Goal: Information Seeking & Learning: Learn about a topic

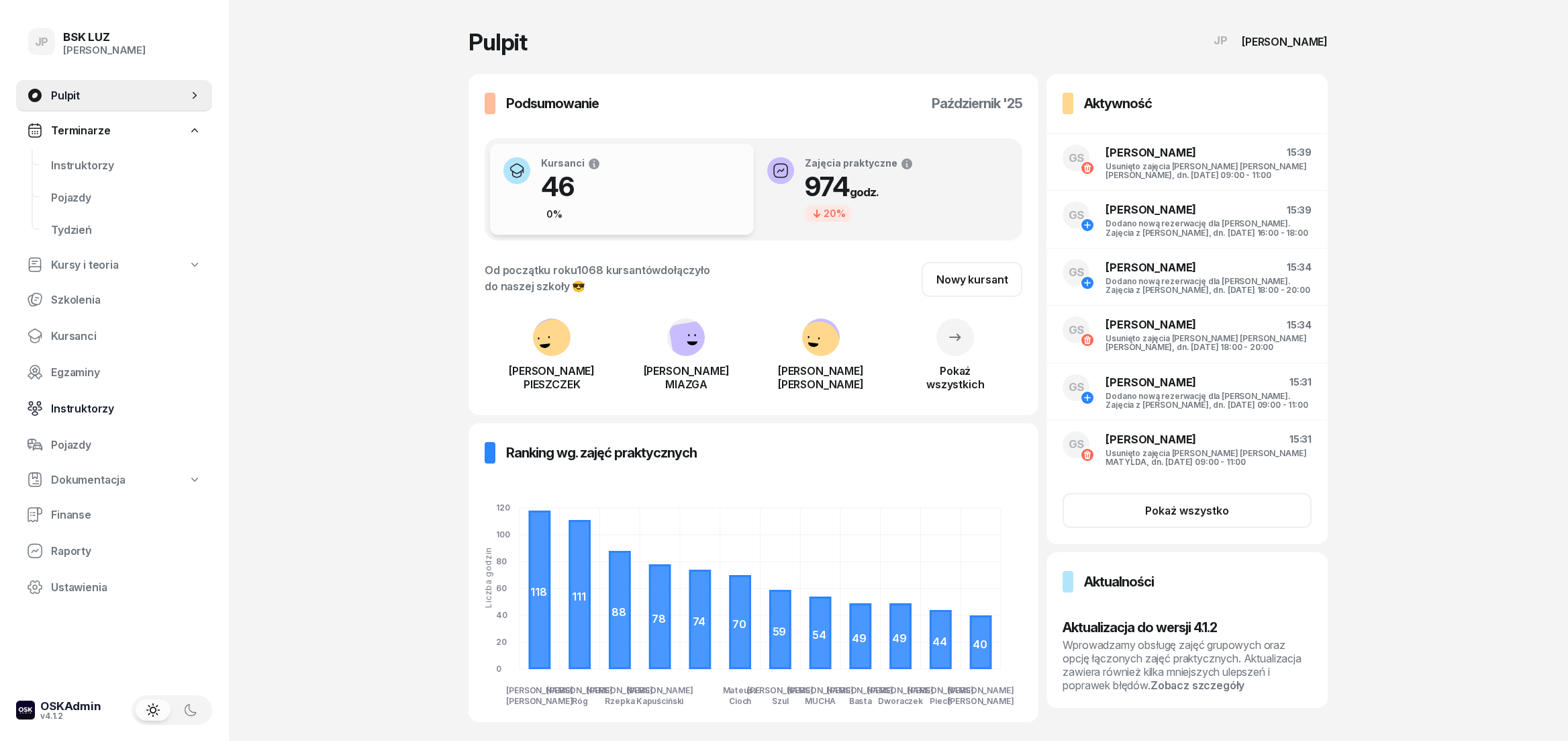
click at [96, 412] on span "Instruktorzy" at bounding box center [126, 408] width 150 height 13
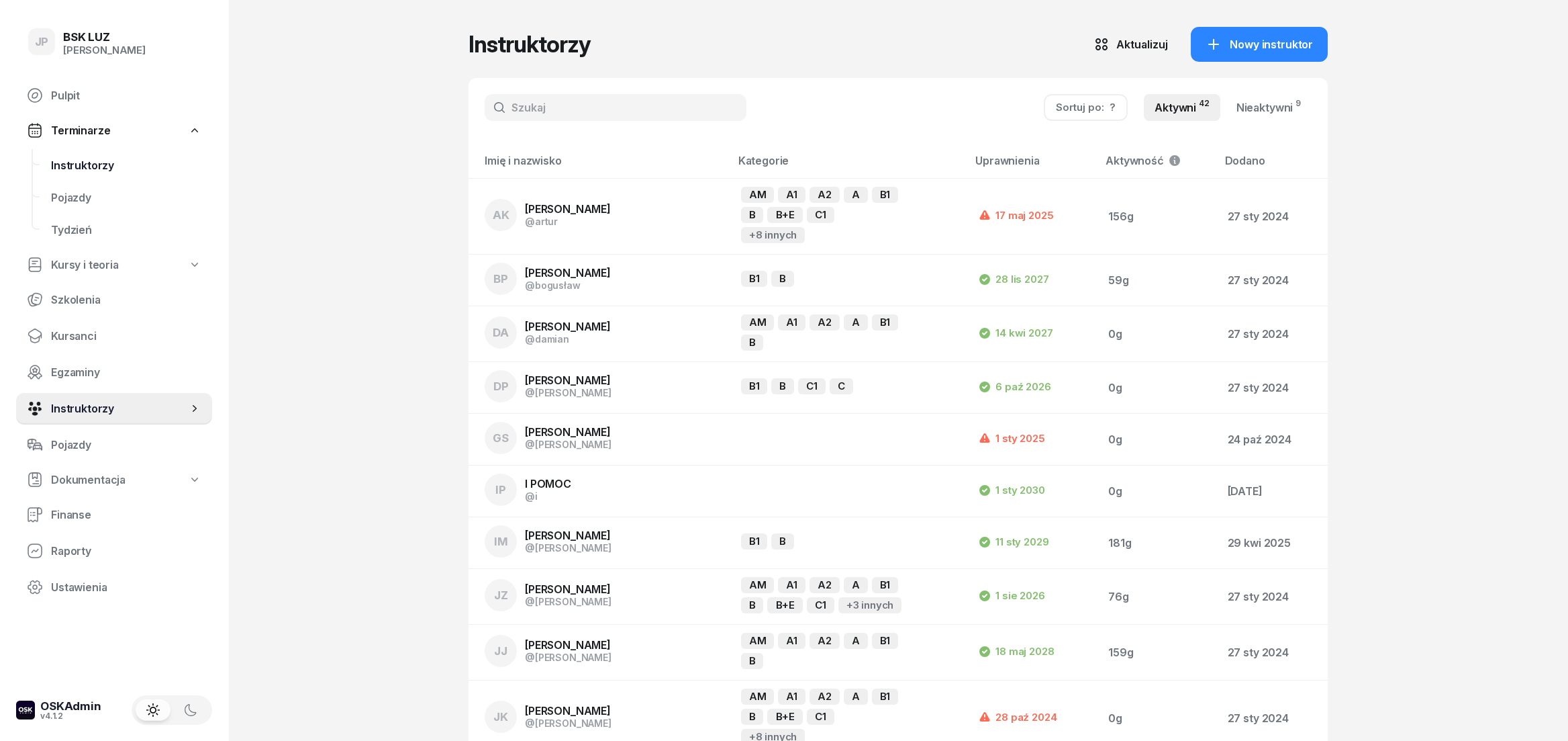
click at [108, 164] on span "Instruktorzy" at bounding box center [126, 166] width 150 height 13
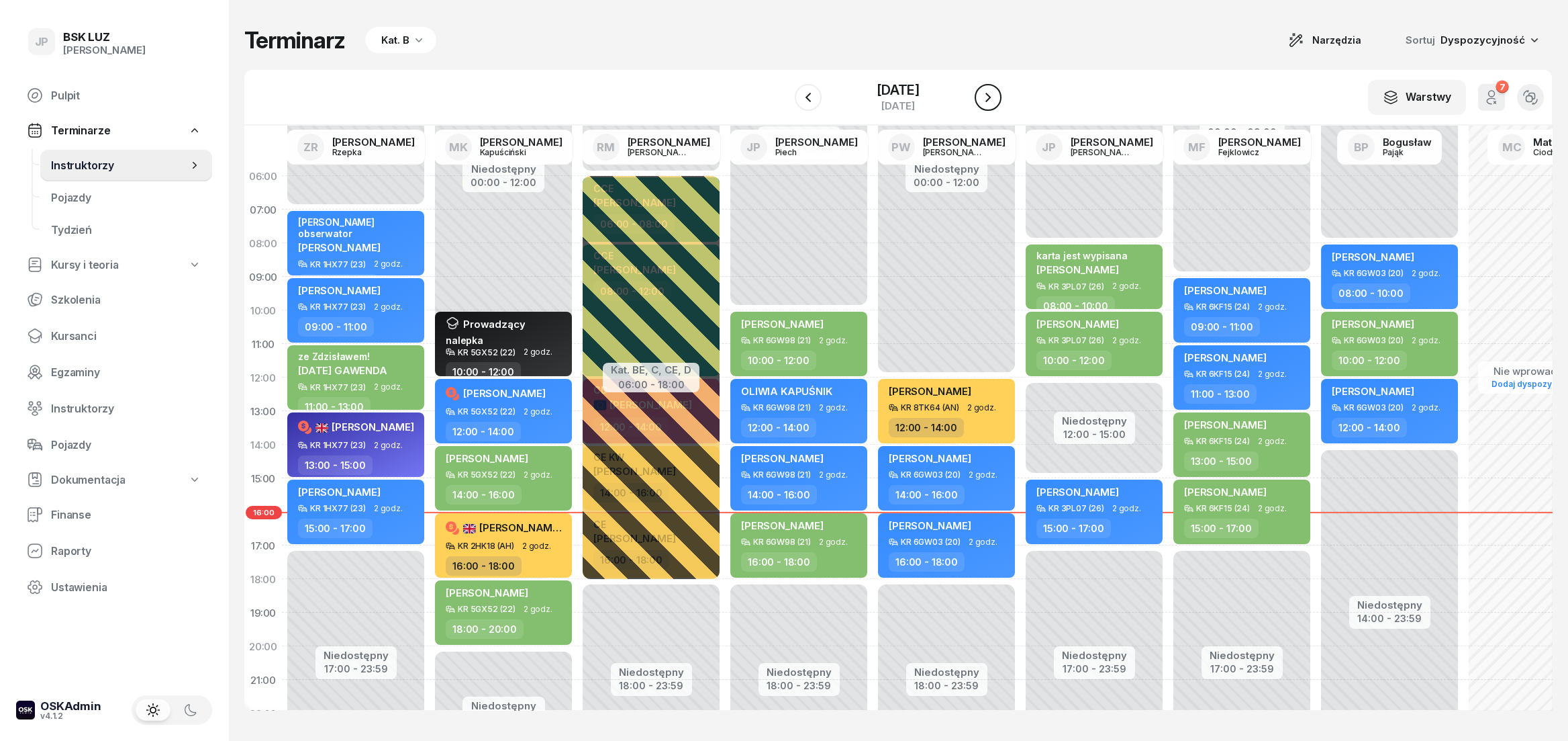
click at [996, 98] on icon "button" at bounding box center [988, 98] width 16 height 16
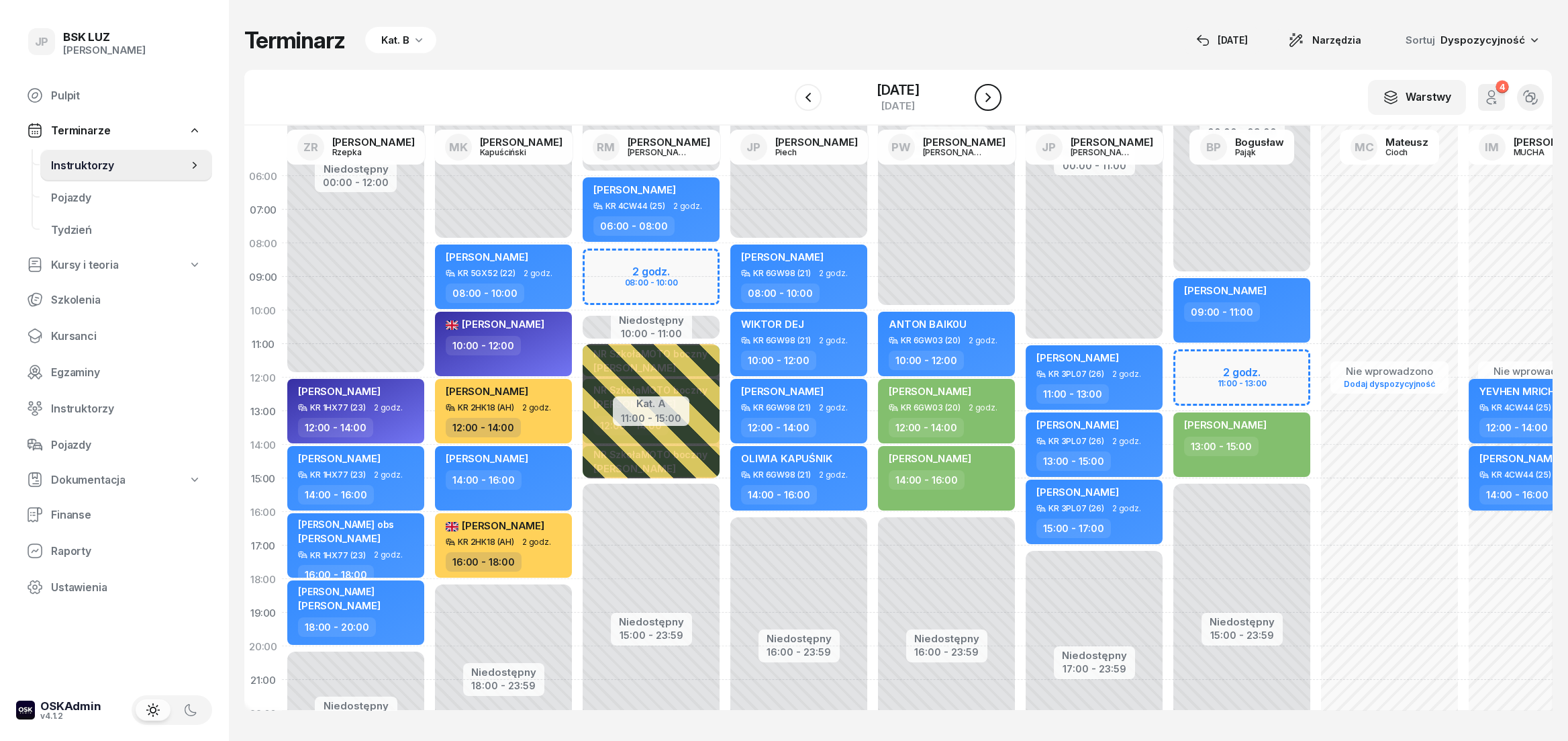
click at [996, 96] on icon "button" at bounding box center [988, 98] width 16 height 16
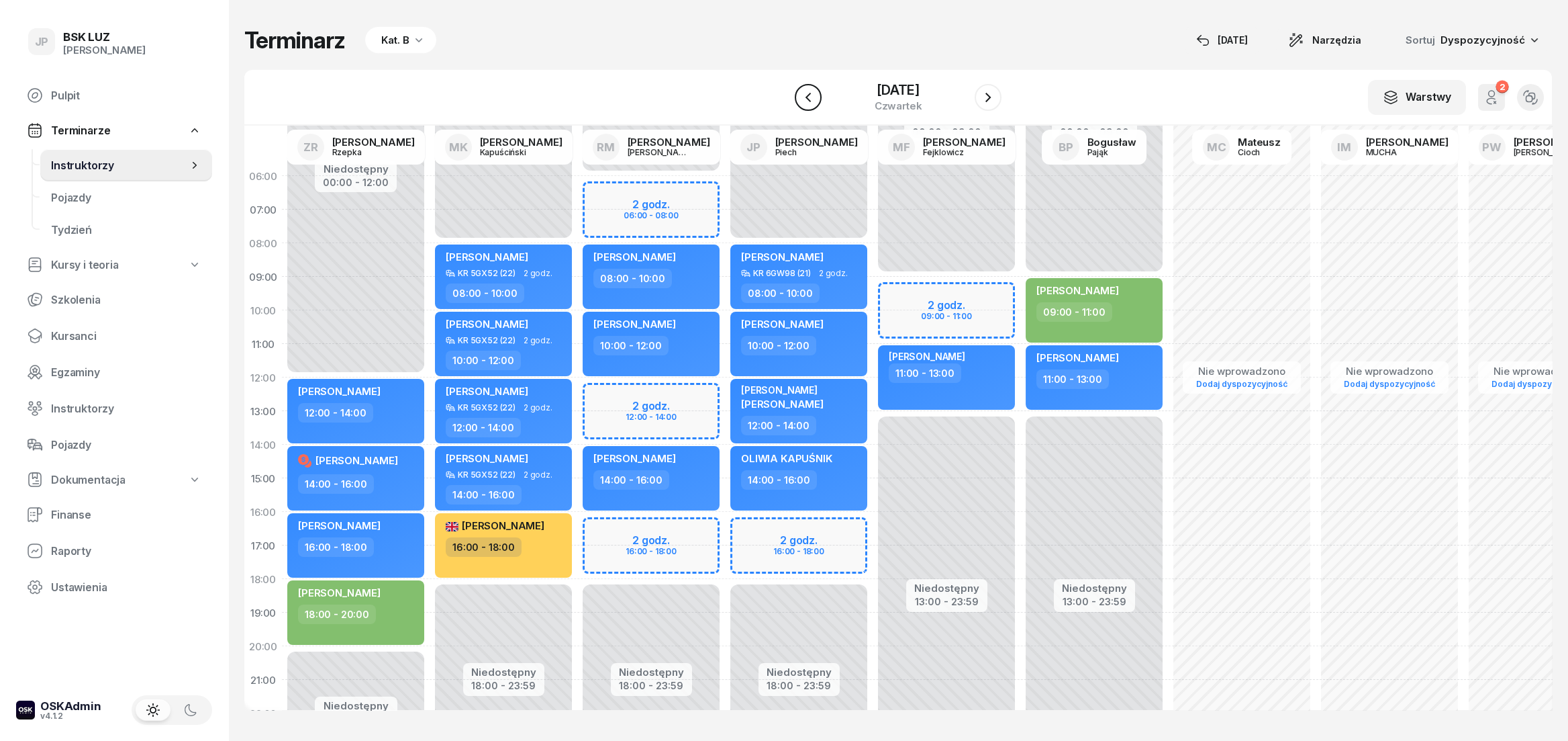
click at [800, 98] on icon "button" at bounding box center [808, 98] width 16 height 16
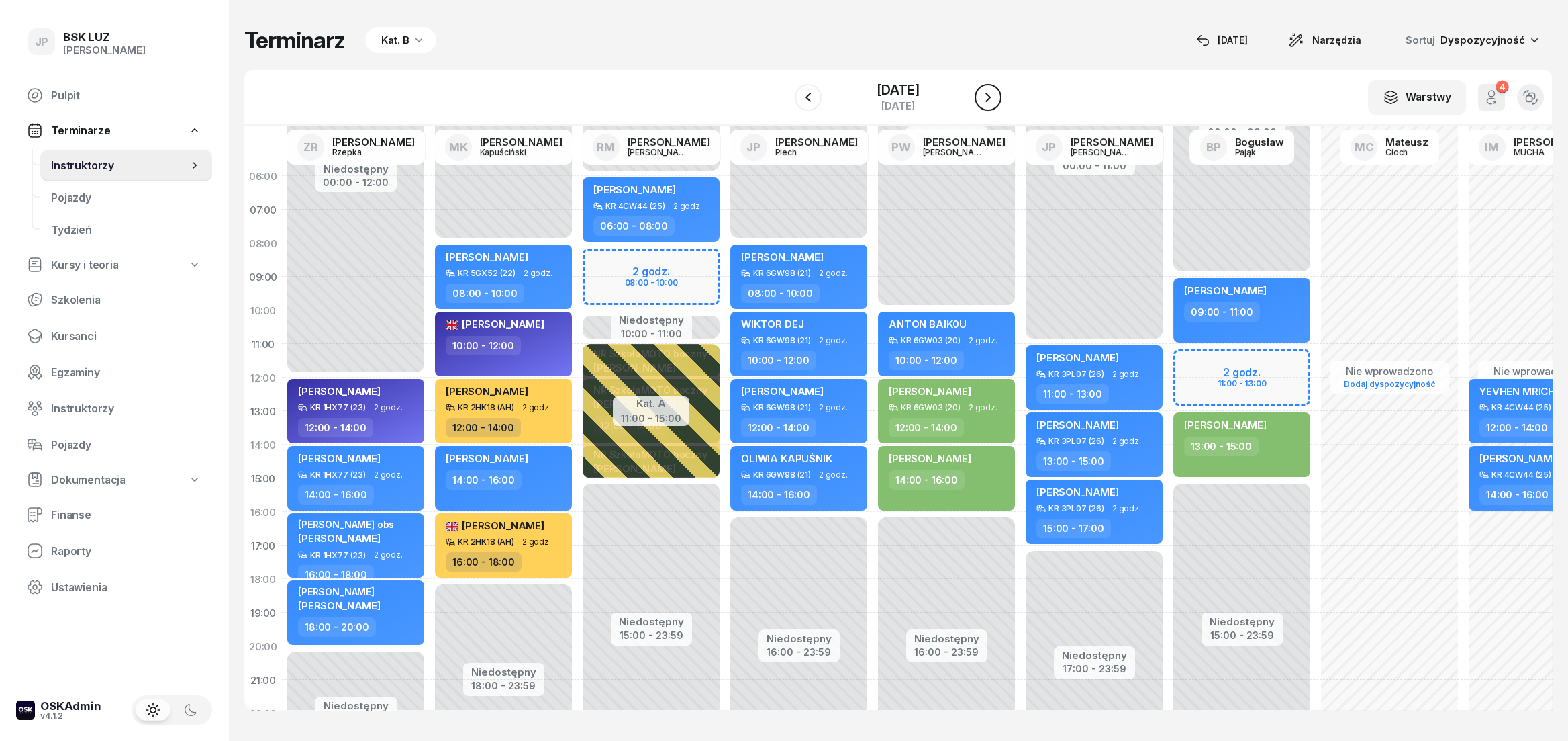
click at [996, 96] on icon "button" at bounding box center [988, 98] width 16 height 16
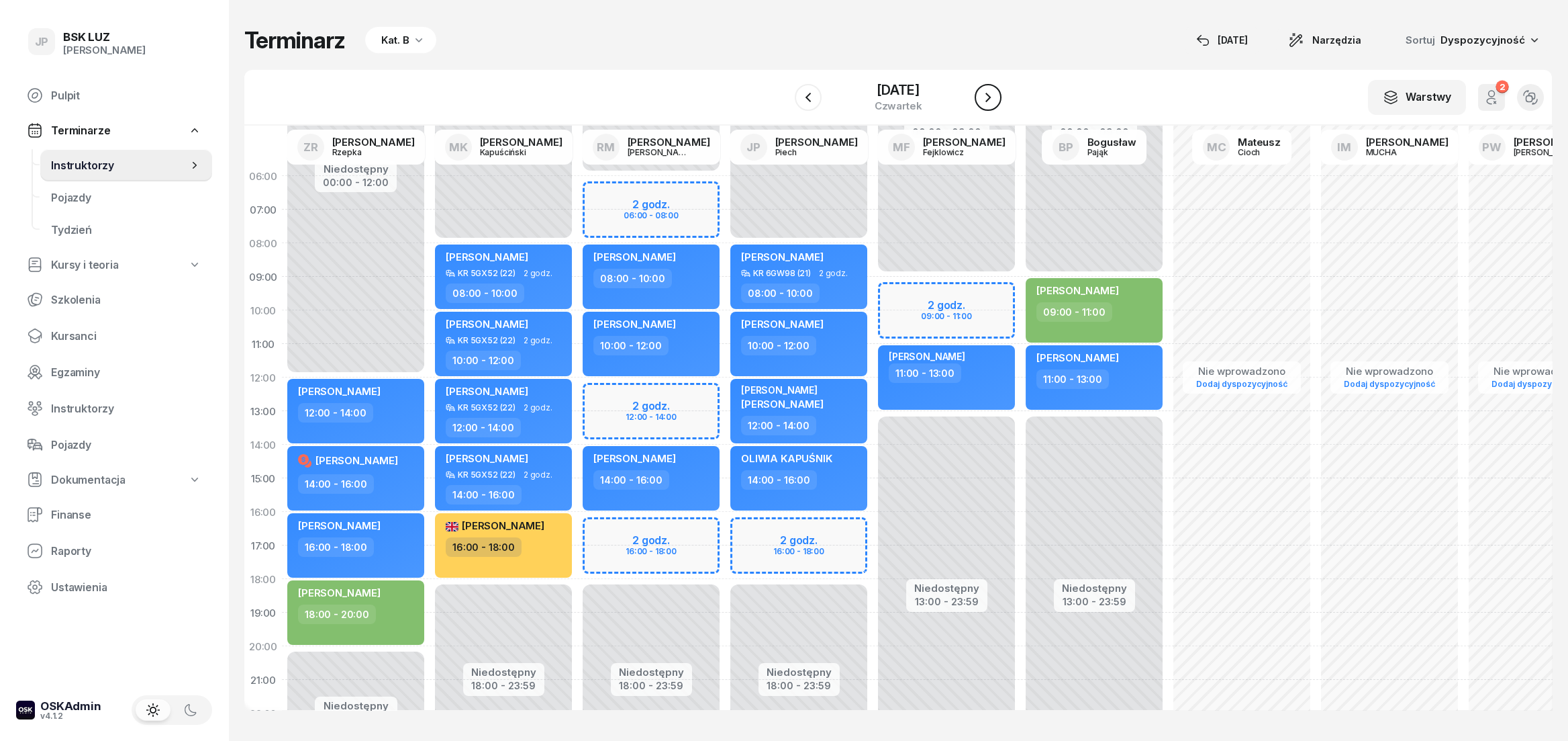
click at [996, 96] on icon "button" at bounding box center [988, 98] width 16 height 16
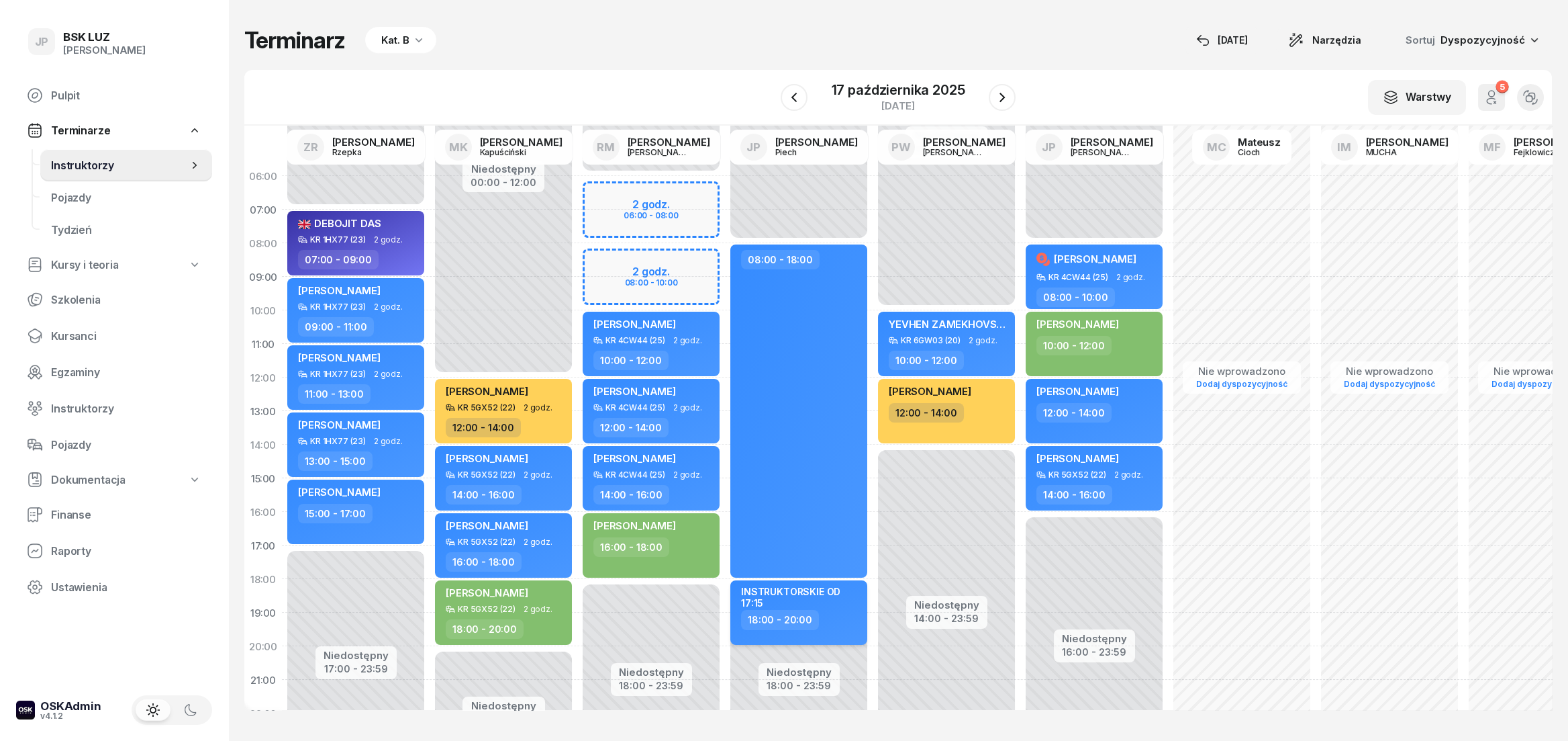
click at [814, 589] on div "INSTRUKTORSKIE OD 17:15" at bounding box center [800, 596] width 118 height 23
select select "18"
select select "20"
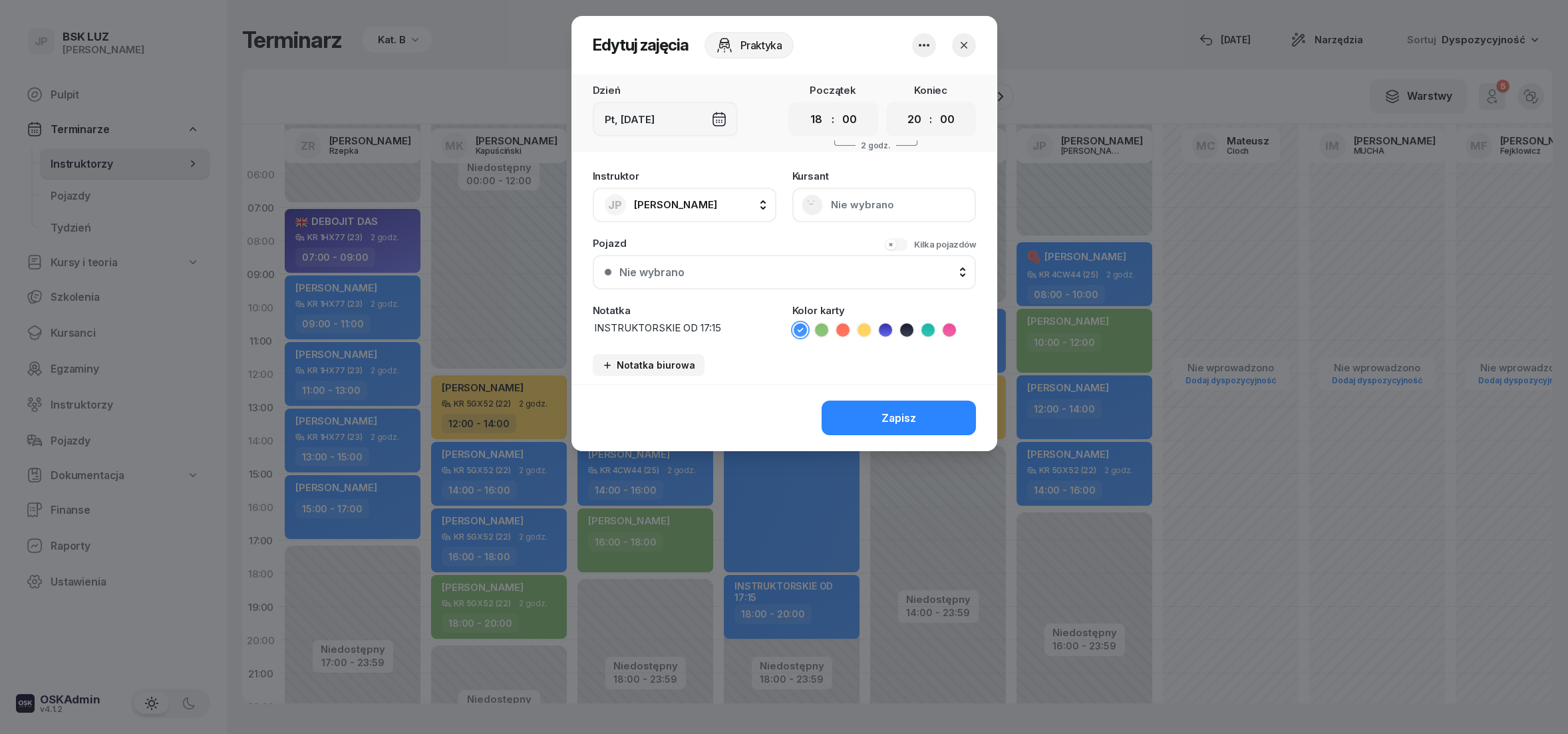
click at [968, 46] on icon "button" at bounding box center [964, 45] width 14 height 14
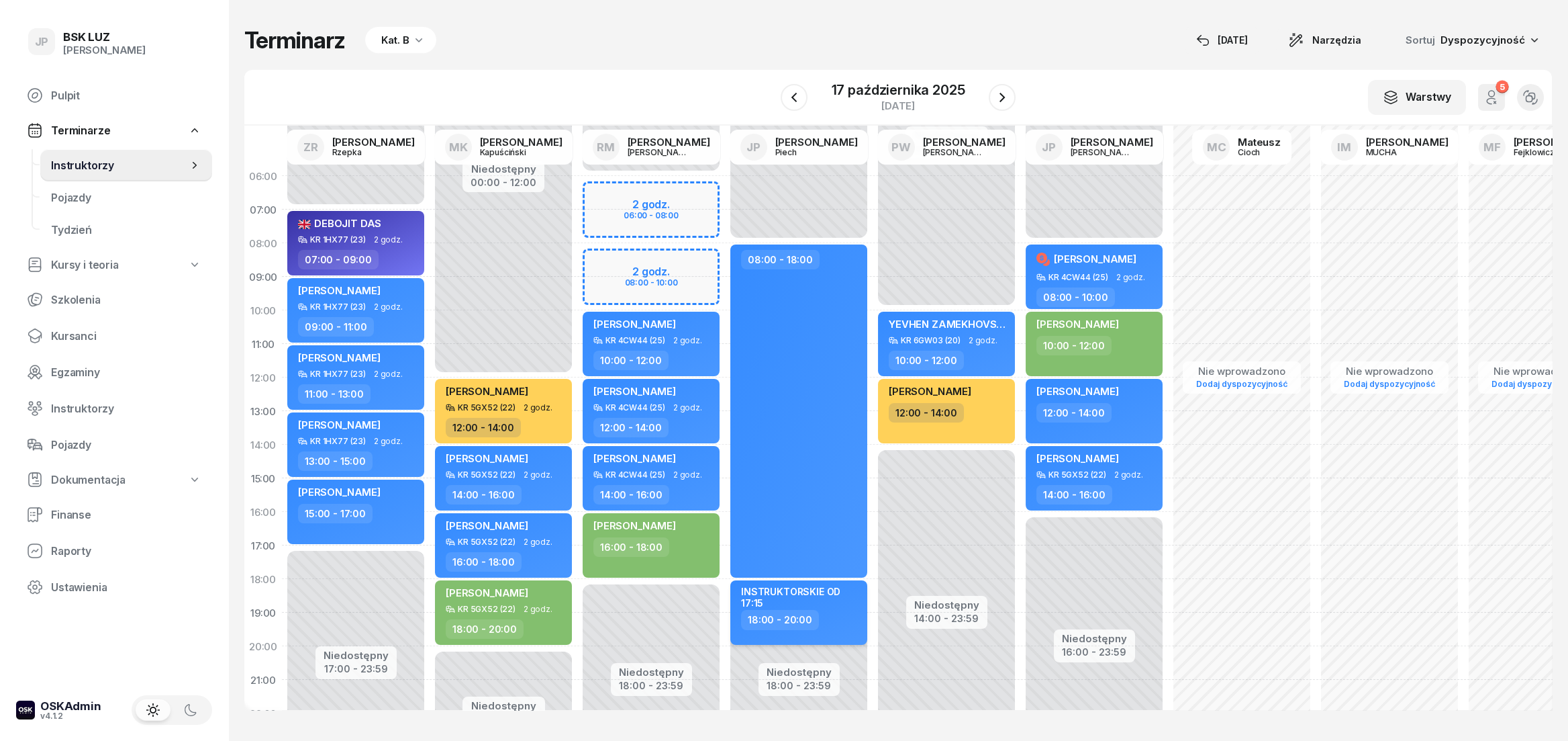
click at [790, 592] on div "INSTRUKTORSKIE OD 17:15" at bounding box center [800, 596] width 118 height 23
select select "18"
select select "20"
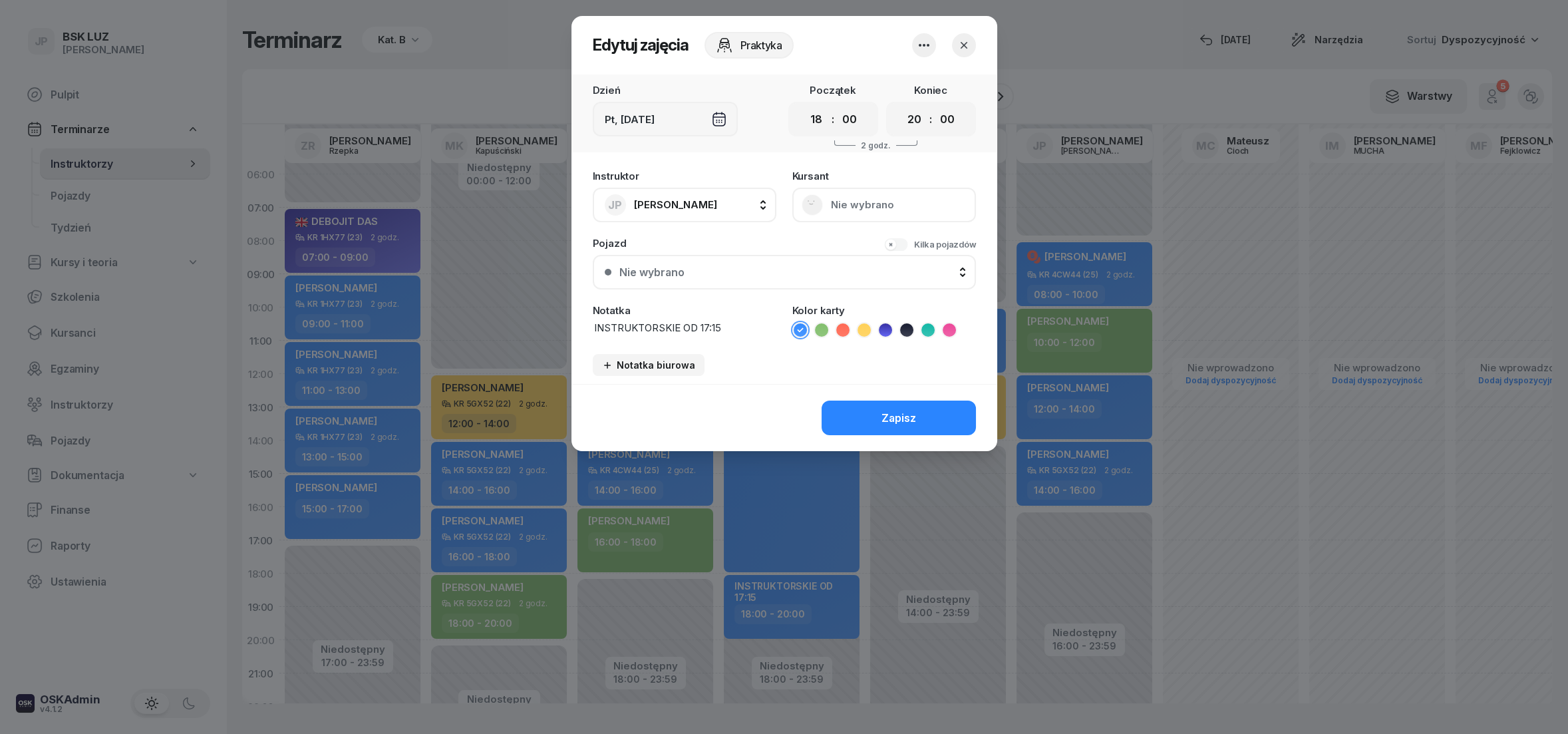
click at [721, 327] on textarea "INSTRUKTORSKIE OD 17:15" at bounding box center [684, 328] width 183 height 14
type textarea "INSTRUKTORSKIE OD 17:30"
click at [855, 400] on button "Zapisz" at bounding box center [899, 417] width 154 height 34
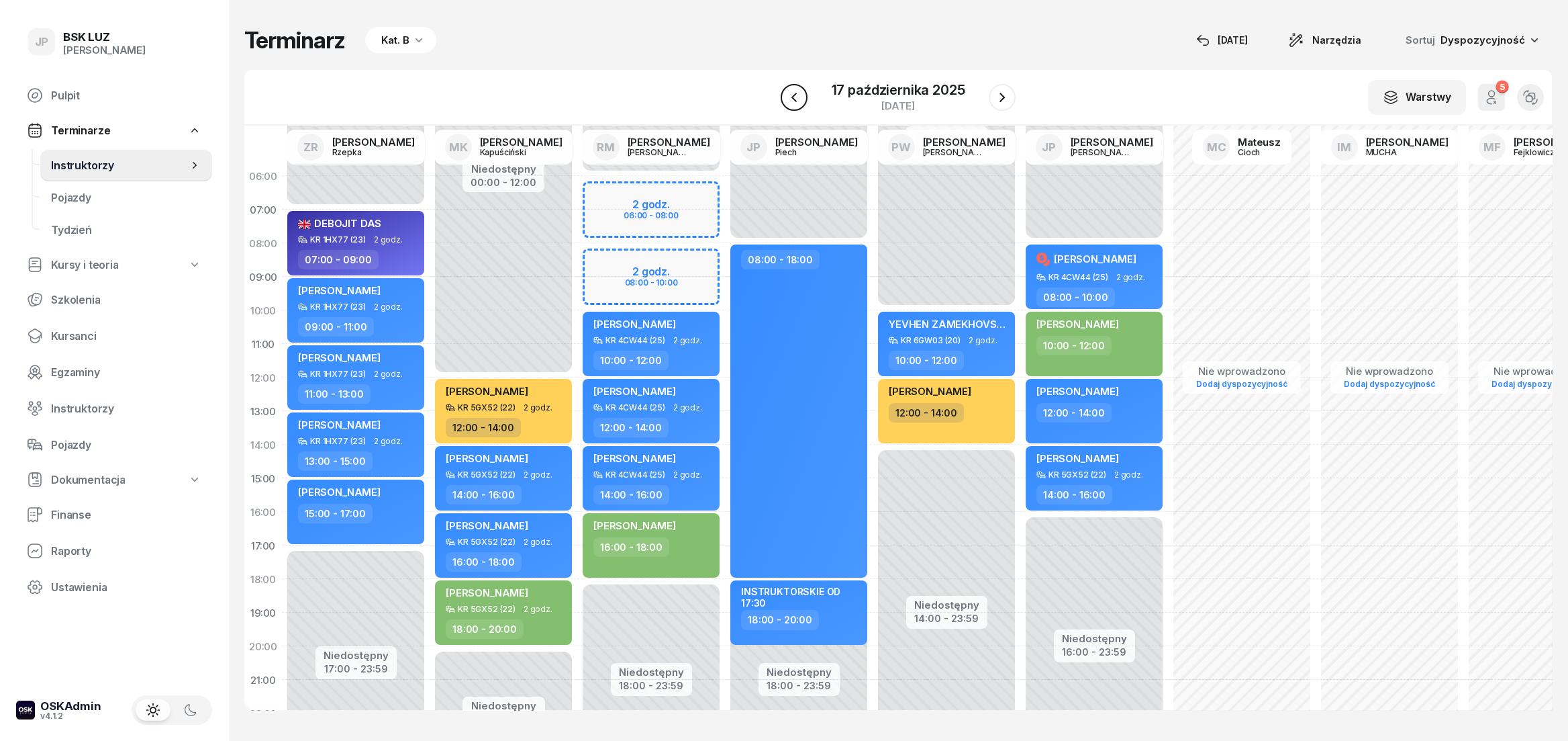
click at [791, 96] on icon "button" at bounding box center [794, 98] width 16 height 16
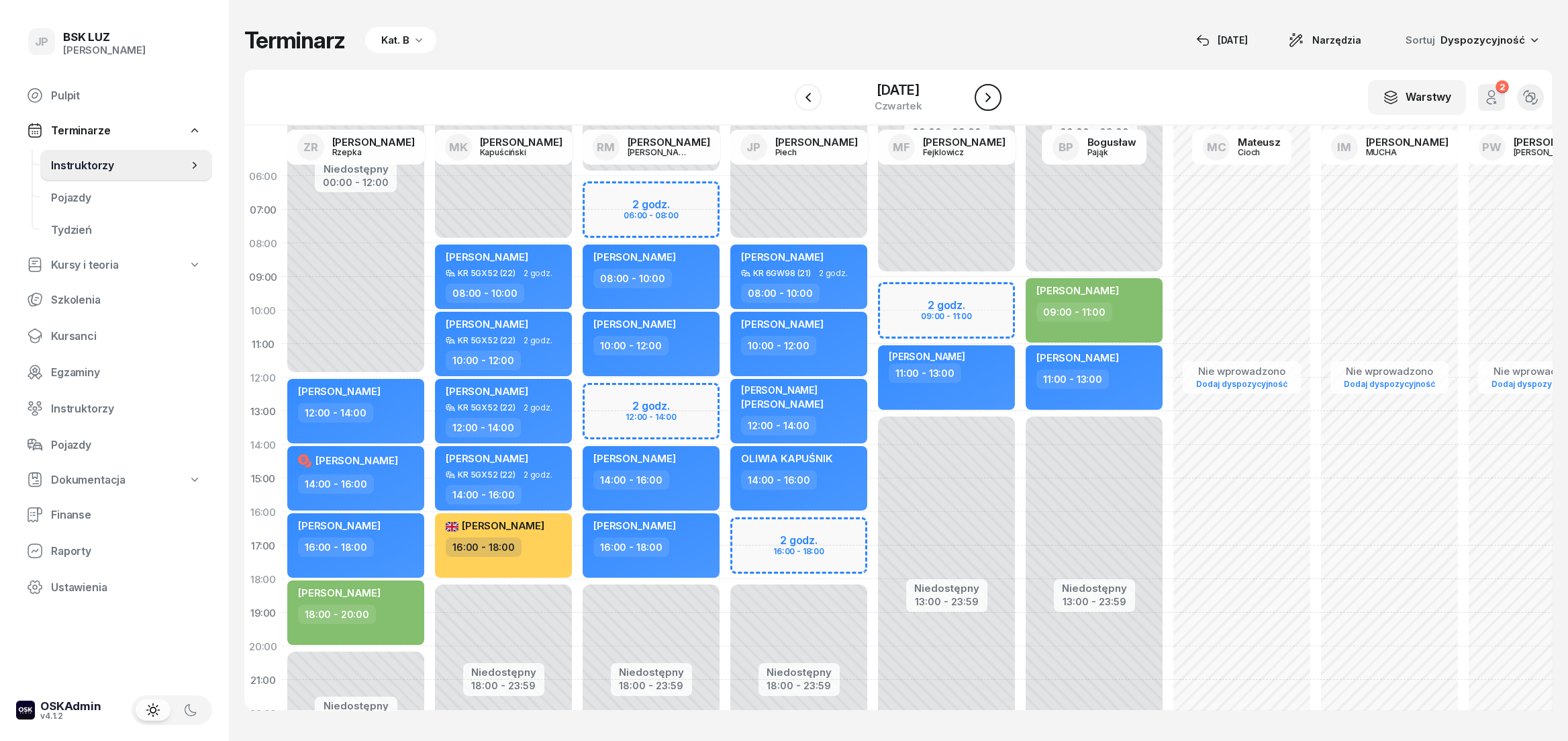
click at [996, 97] on icon "button" at bounding box center [988, 98] width 16 height 16
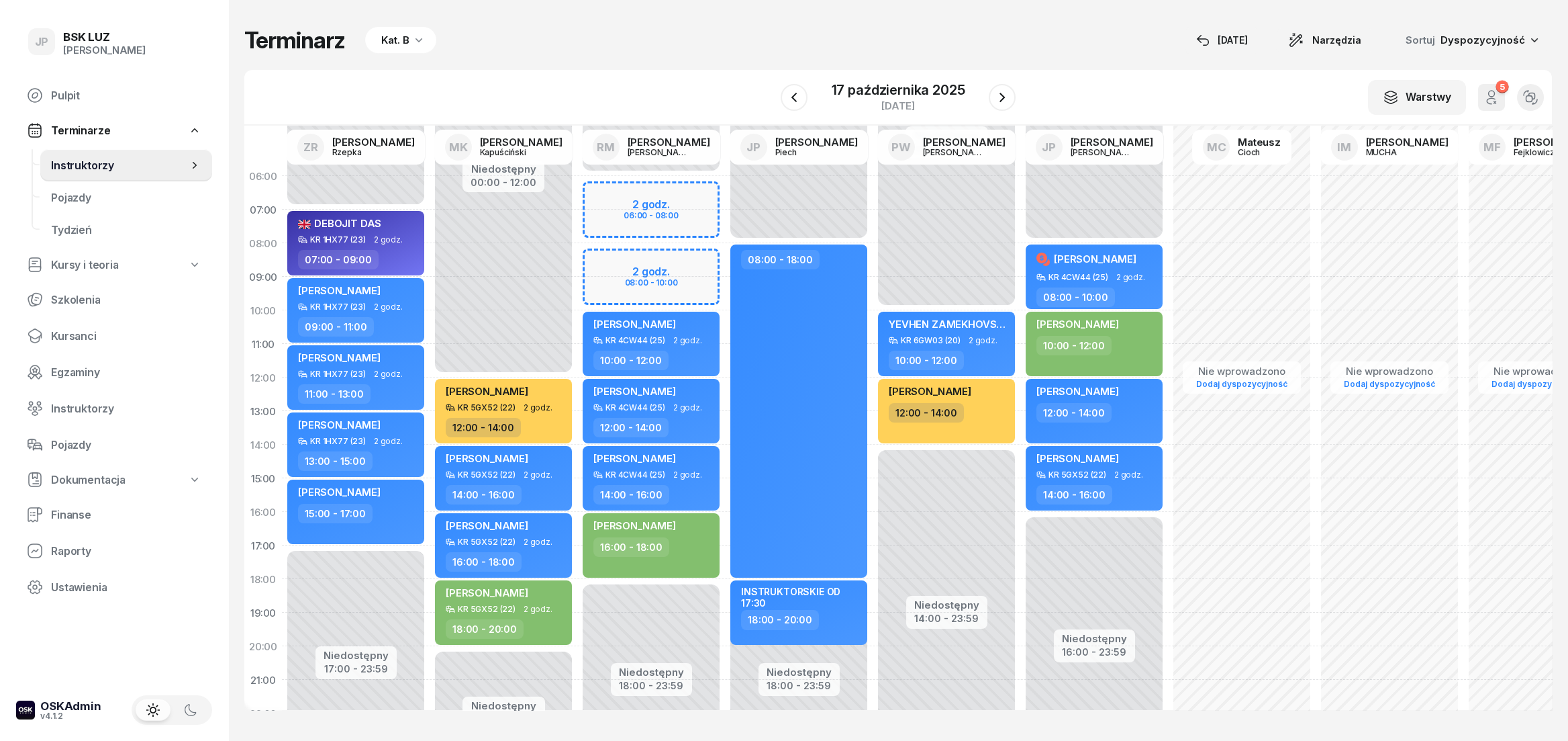
click at [778, 90] on div "W Wybierz AK [PERSON_NAME] BP [PERSON_NAME] DA [PERSON_NAME] DP [PERSON_NAME] G…" at bounding box center [897, 98] width 1307 height 56
click at [788, 92] on icon "button" at bounding box center [794, 98] width 16 height 16
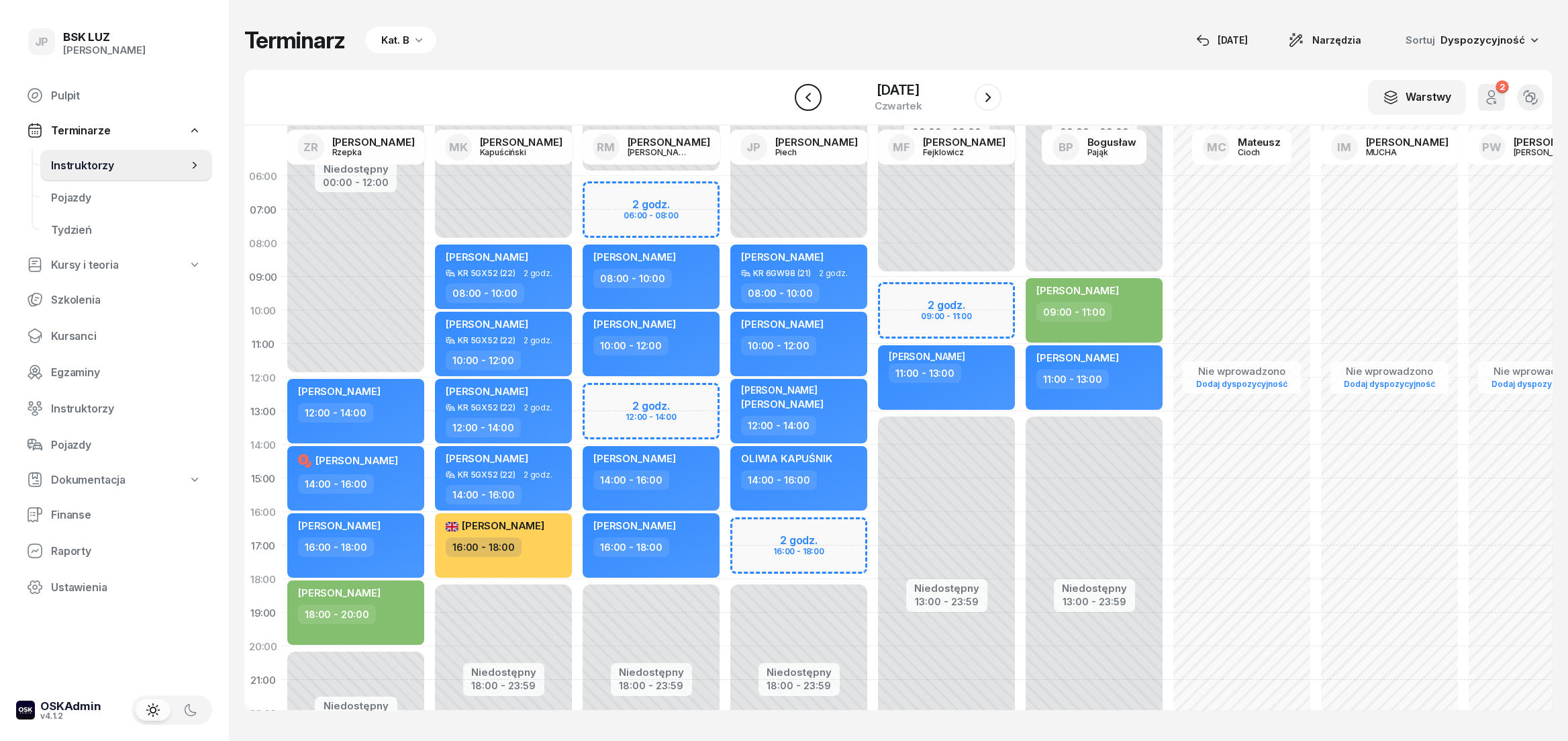
click at [800, 97] on icon "button" at bounding box center [808, 98] width 16 height 16
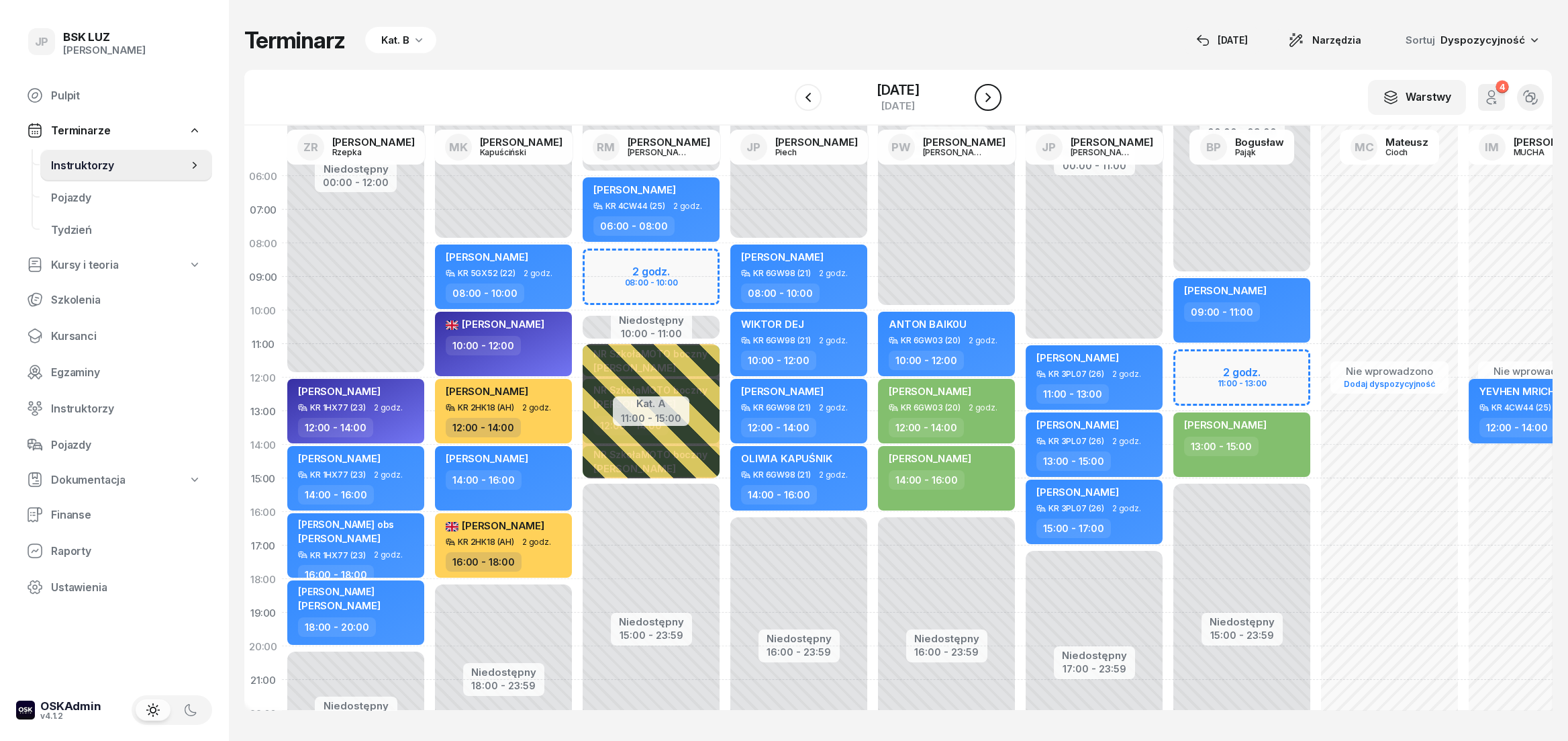
click at [992, 98] on button "button" at bounding box center [988, 97] width 26 height 26
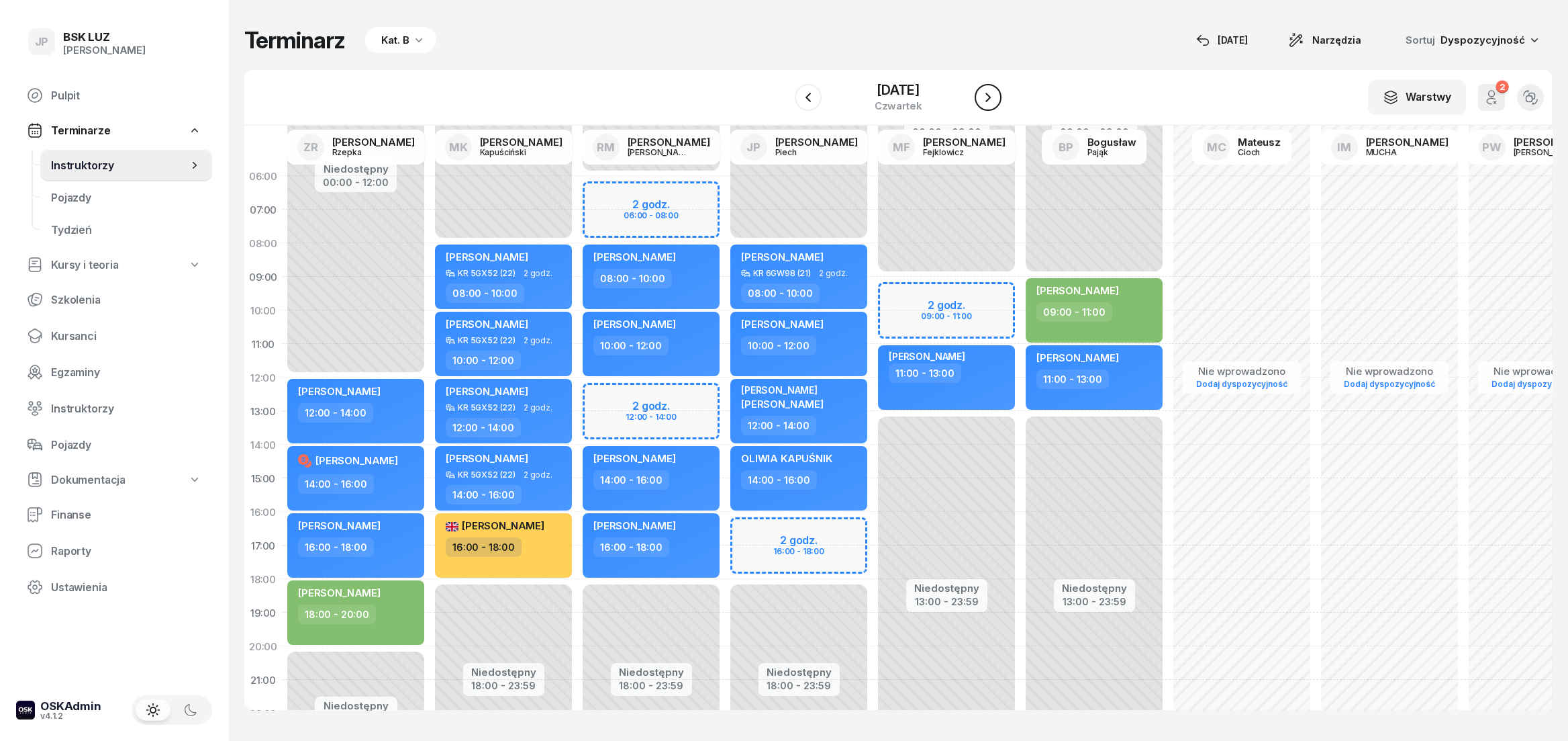
click at [996, 90] on icon "button" at bounding box center [988, 98] width 16 height 16
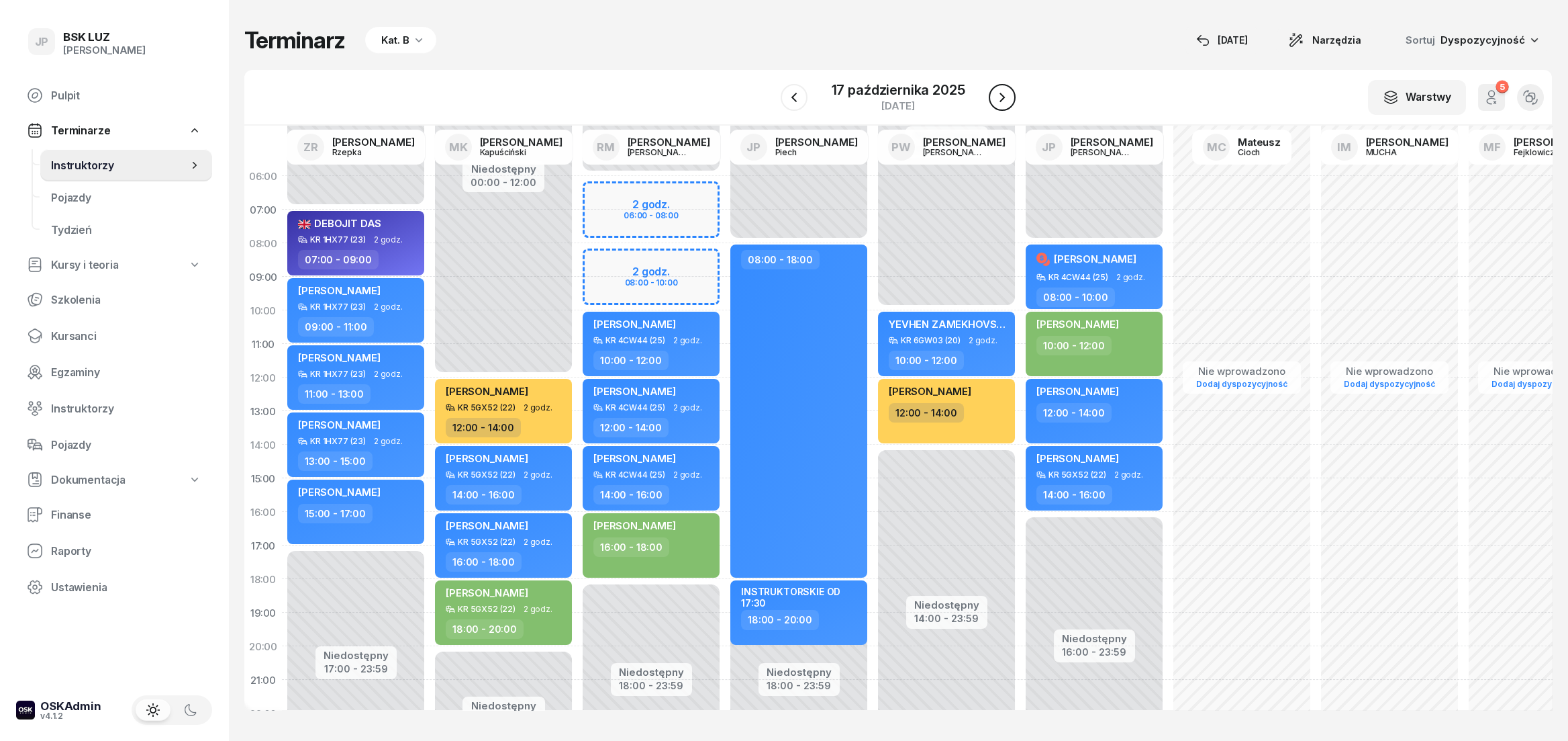
click at [996, 90] on icon "button" at bounding box center [1002, 98] width 16 height 16
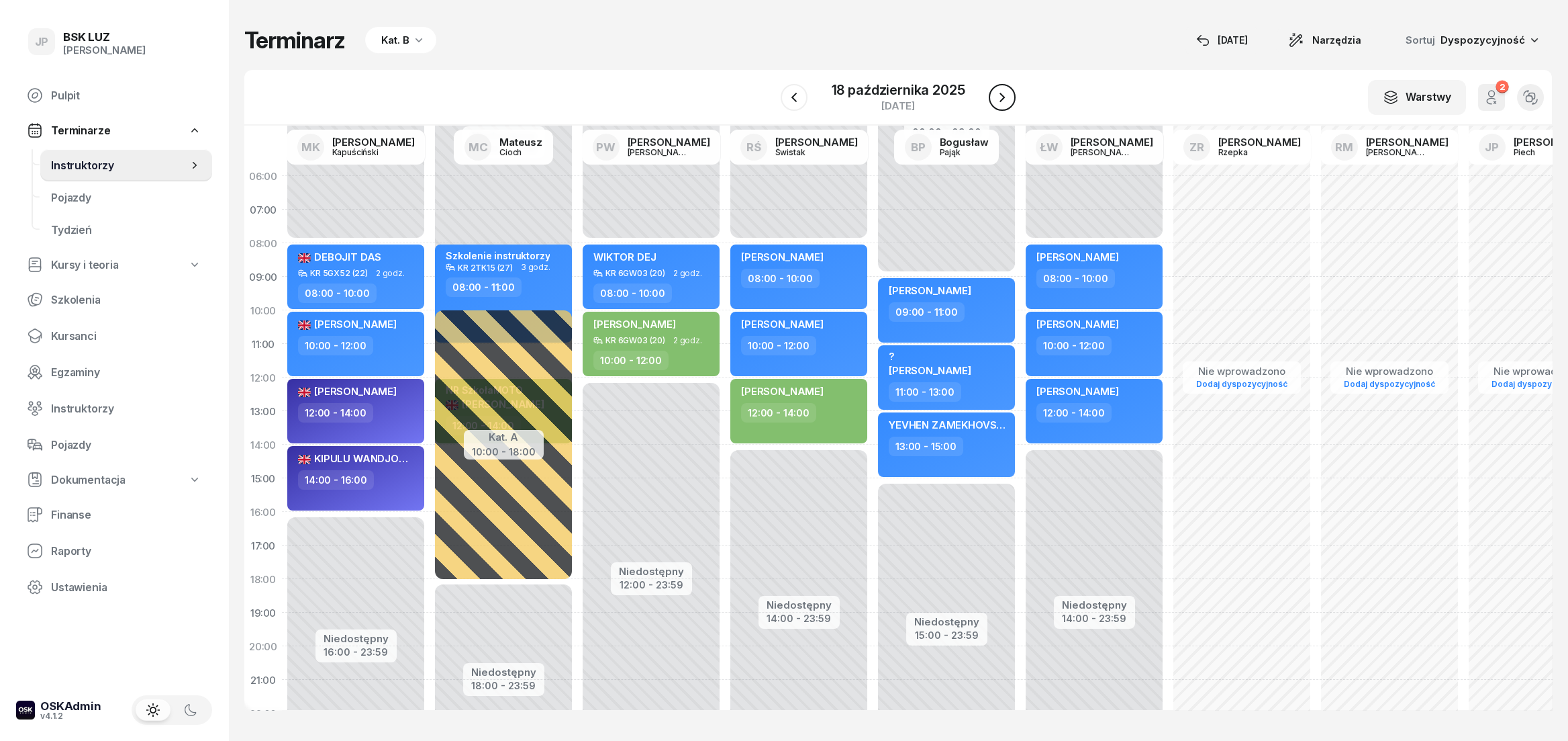
click at [1007, 100] on icon "button" at bounding box center [1002, 98] width 16 height 16
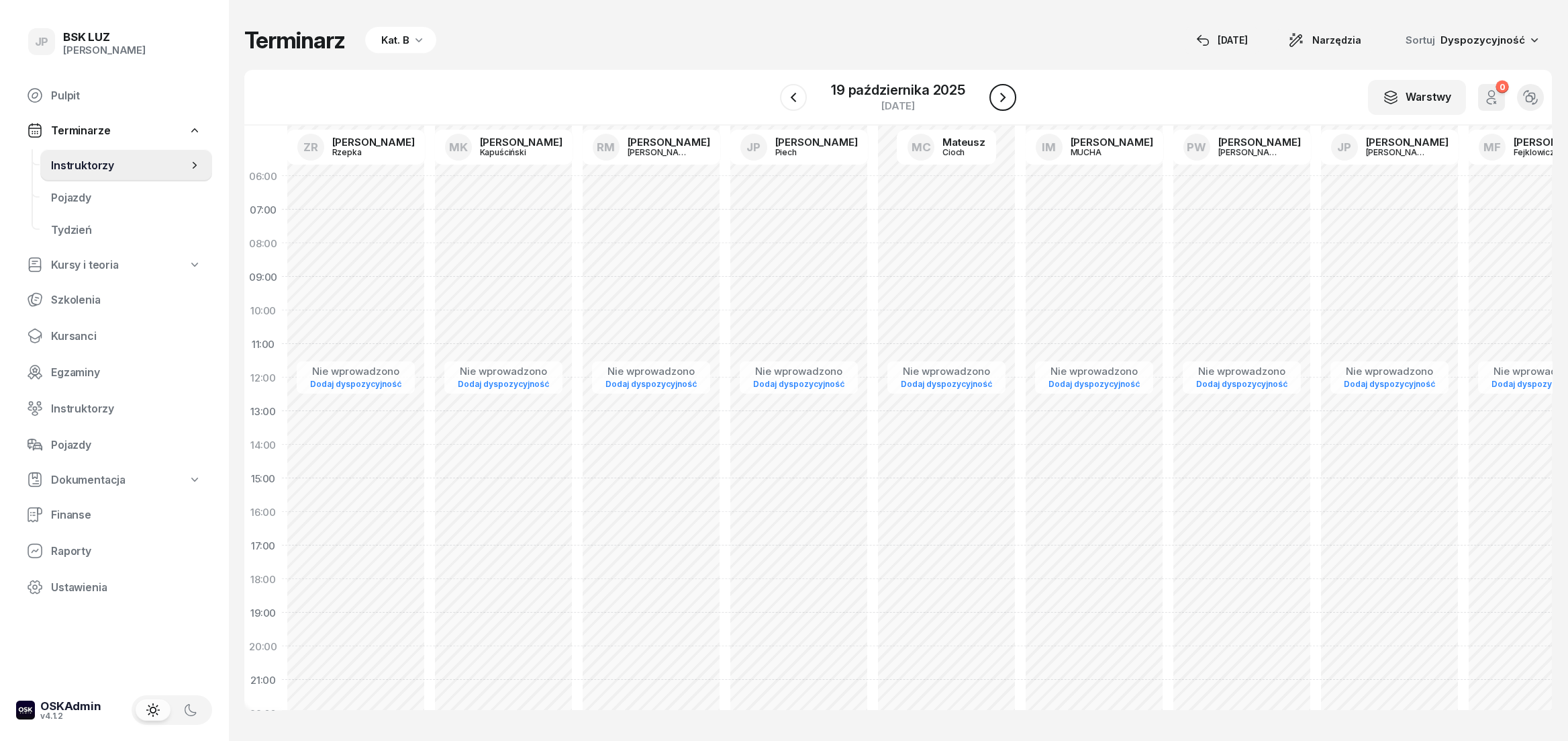
click at [1007, 100] on icon "button" at bounding box center [1003, 98] width 16 height 16
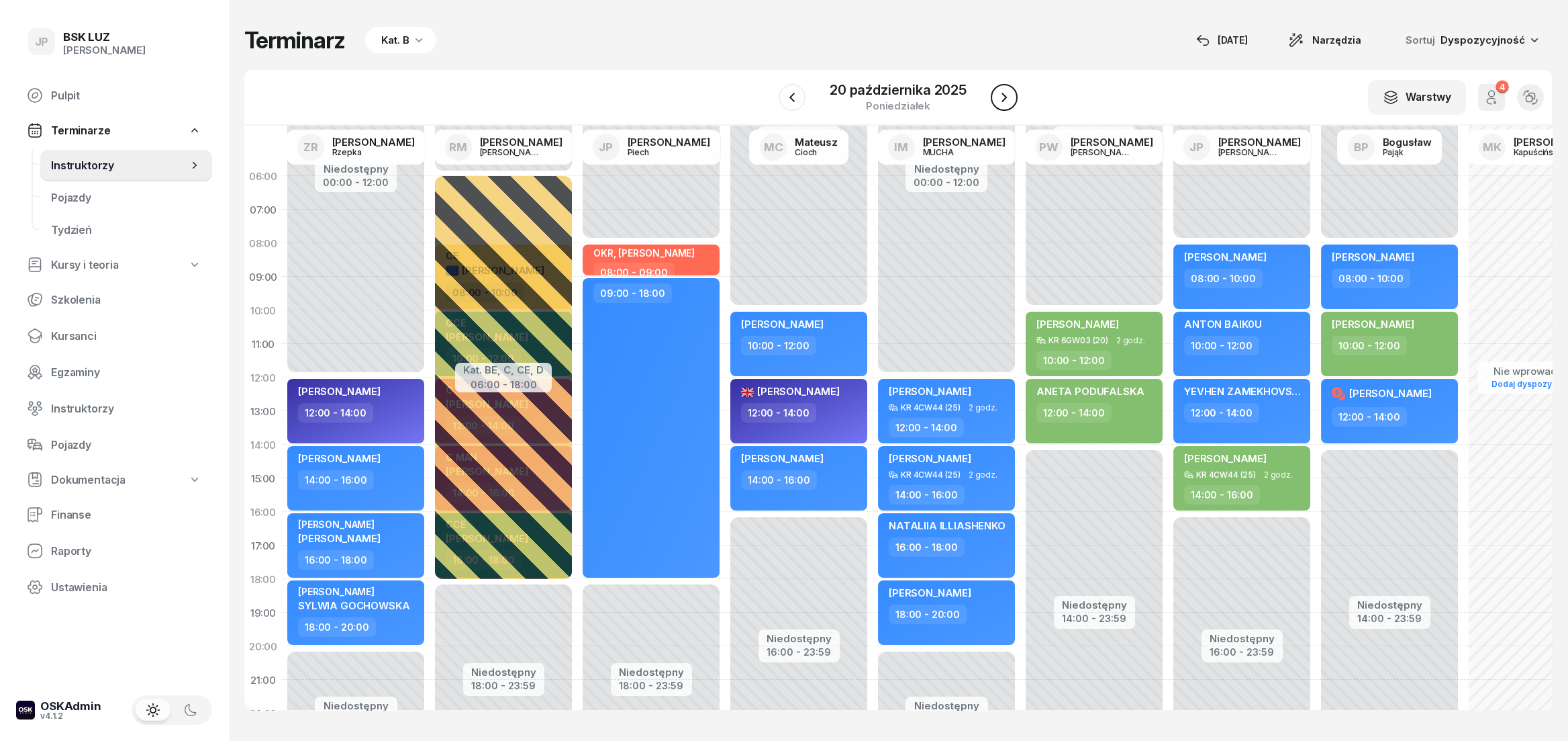
click at [1007, 100] on icon "button" at bounding box center [1004, 98] width 16 height 16
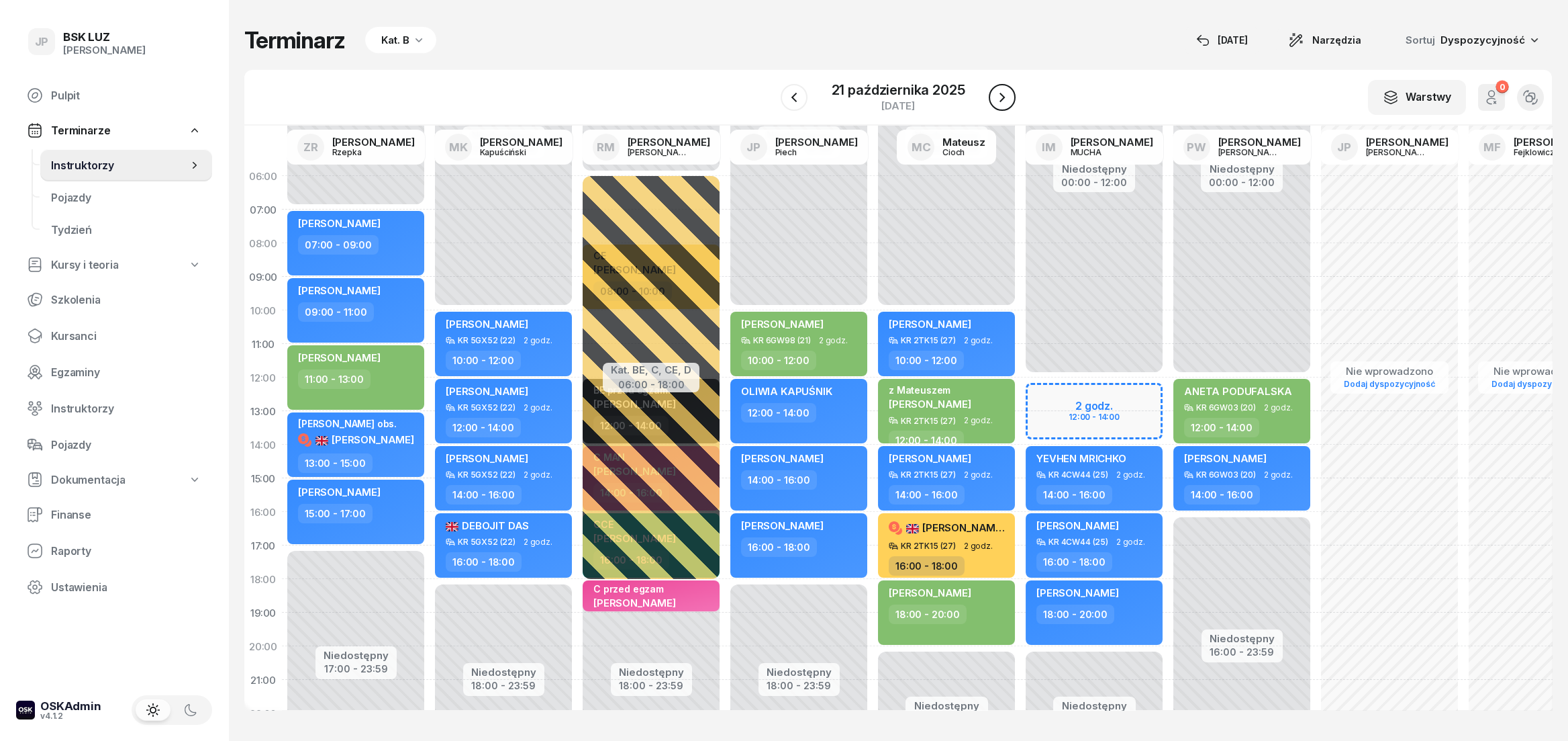
click at [1007, 100] on icon "button" at bounding box center [1002, 98] width 16 height 16
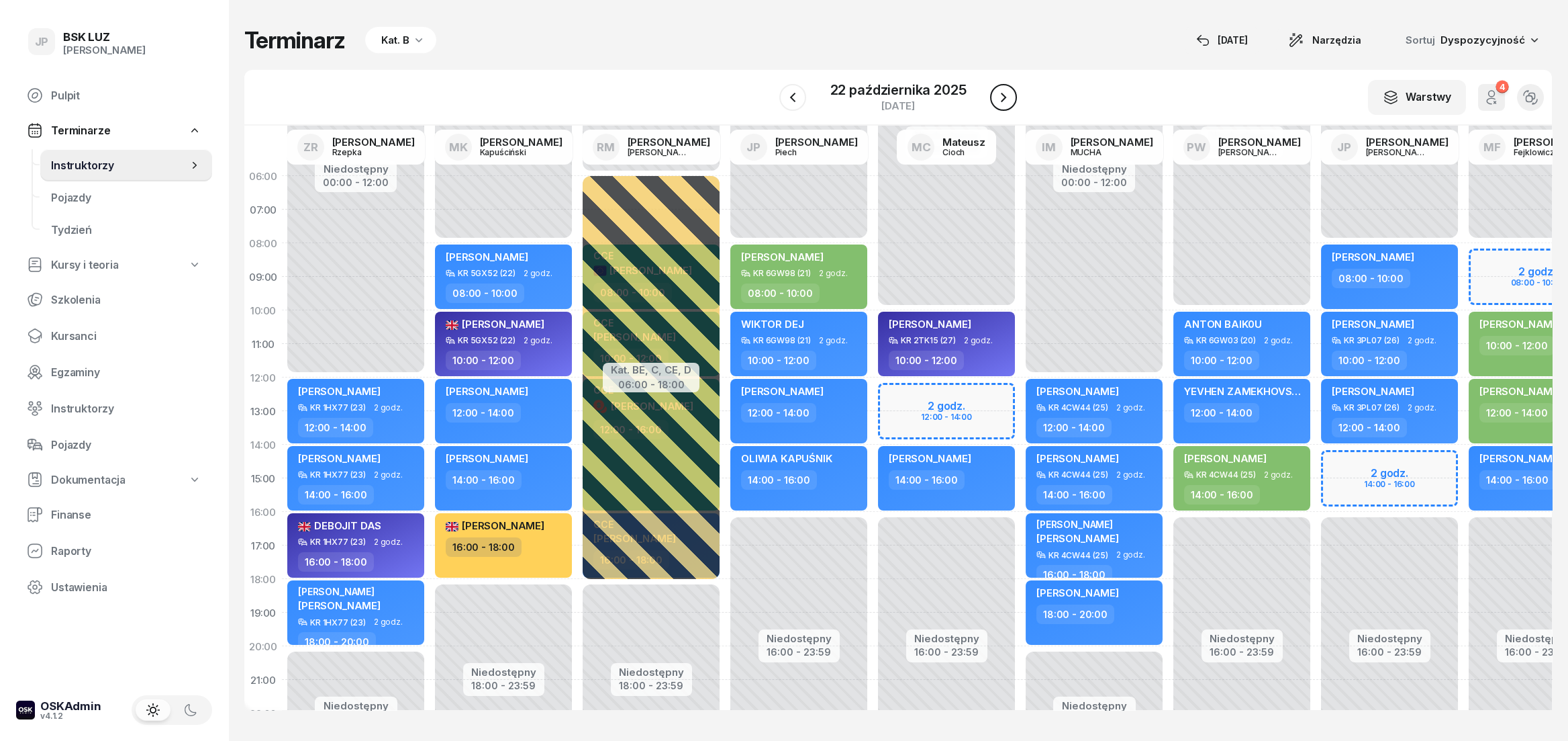
click at [1007, 100] on icon "button" at bounding box center [1003, 98] width 16 height 16
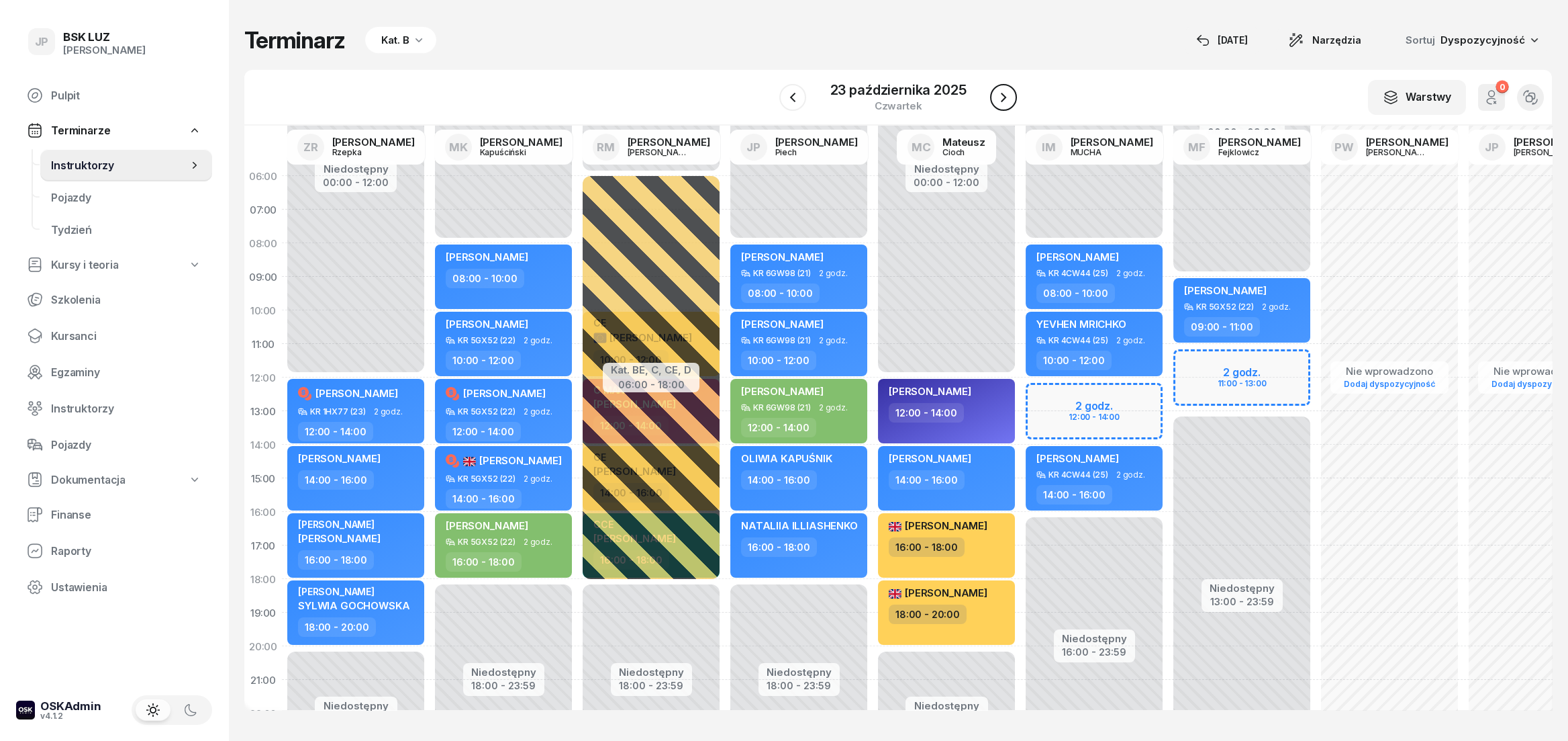
click at [1001, 103] on icon "button" at bounding box center [1003, 98] width 16 height 16
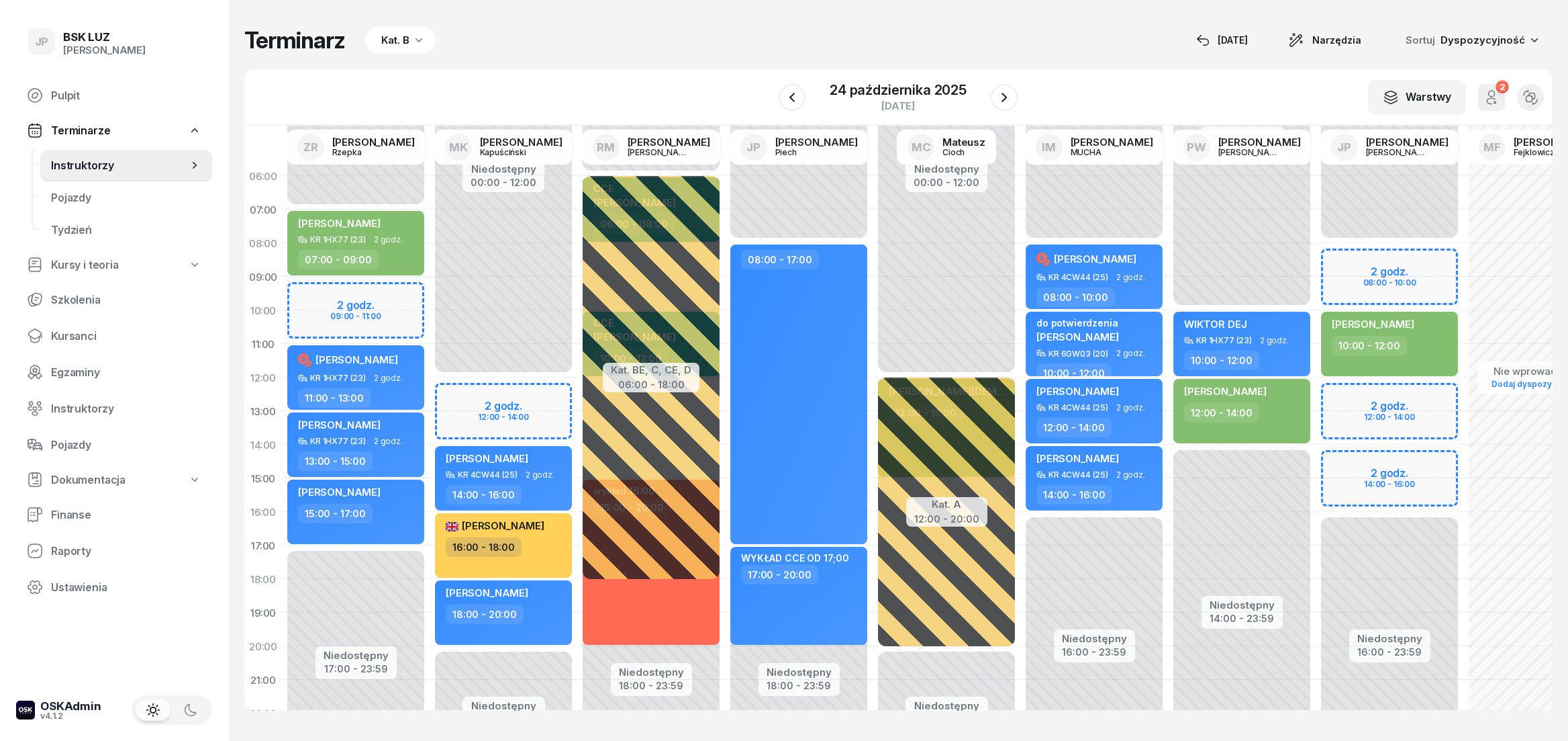
click at [806, 99] on div "[DATE]" at bounding box center [897, 97] width 239 height 38
click at [799, 99] on icon "button" at bounding box center [792, 98] width 16 height 16
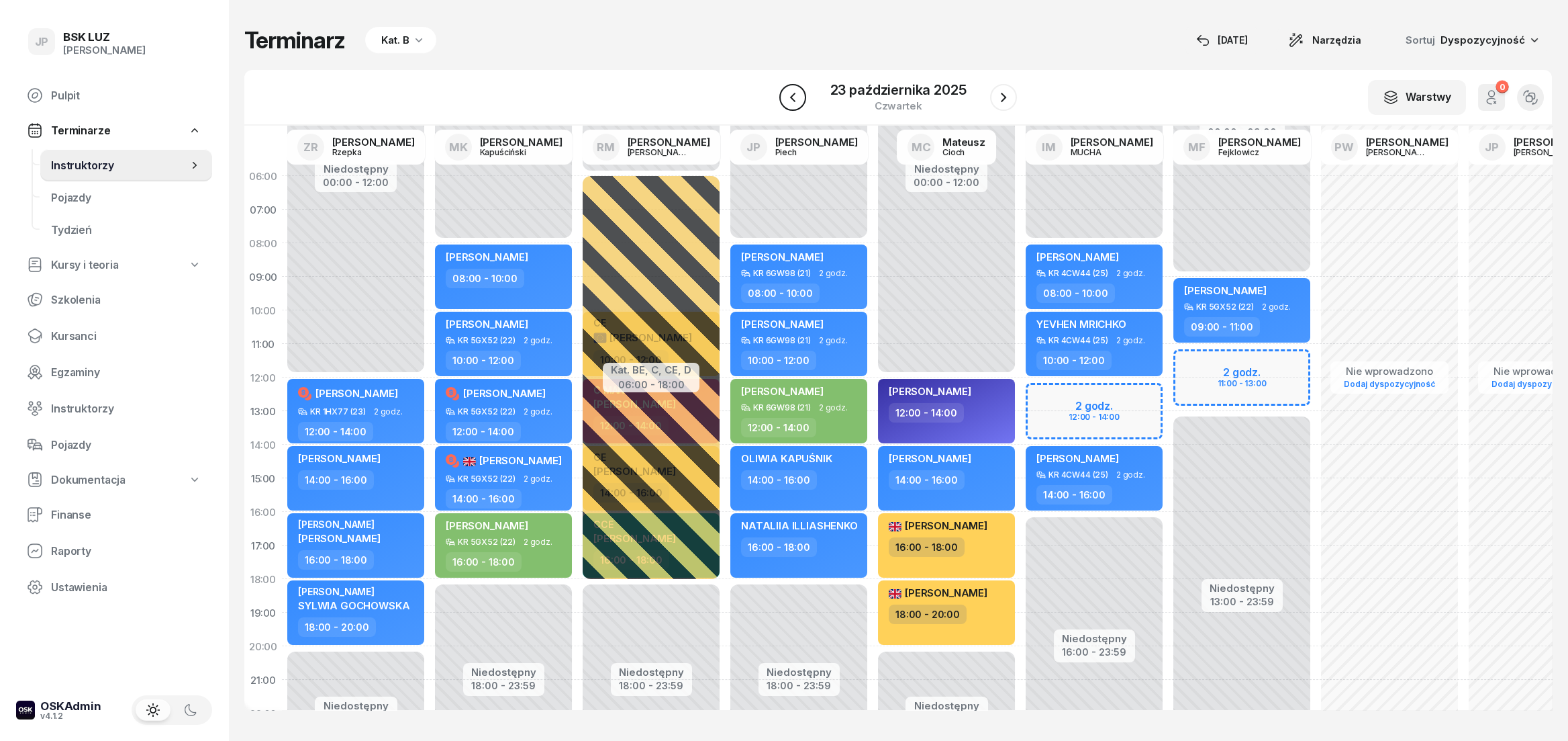
click at [799, 99] on icon "button" at bounding box center [793, 98] width 16 height 16
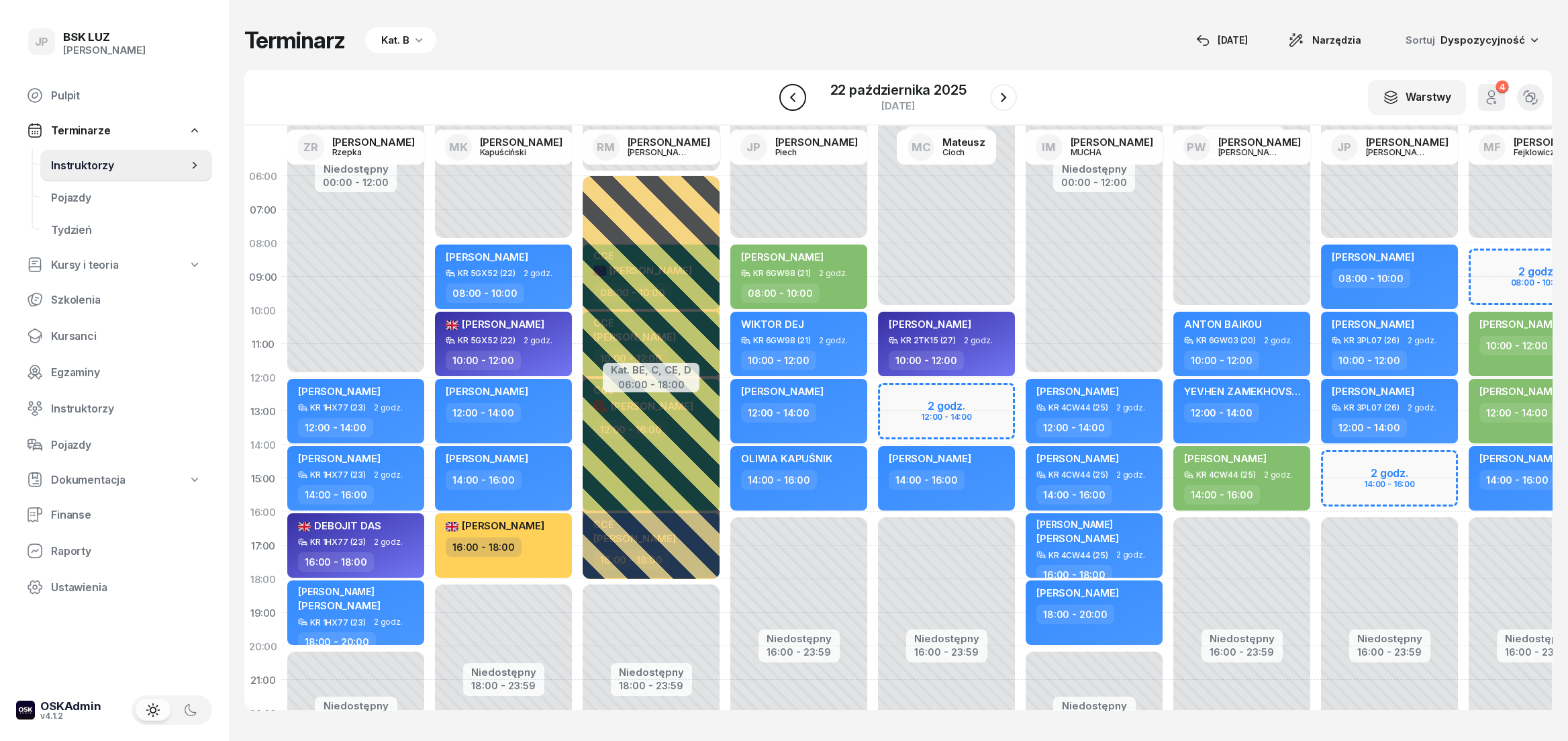
click at [799, 99] on icon "button" at bounding box center [793, 98] width 16 height 16
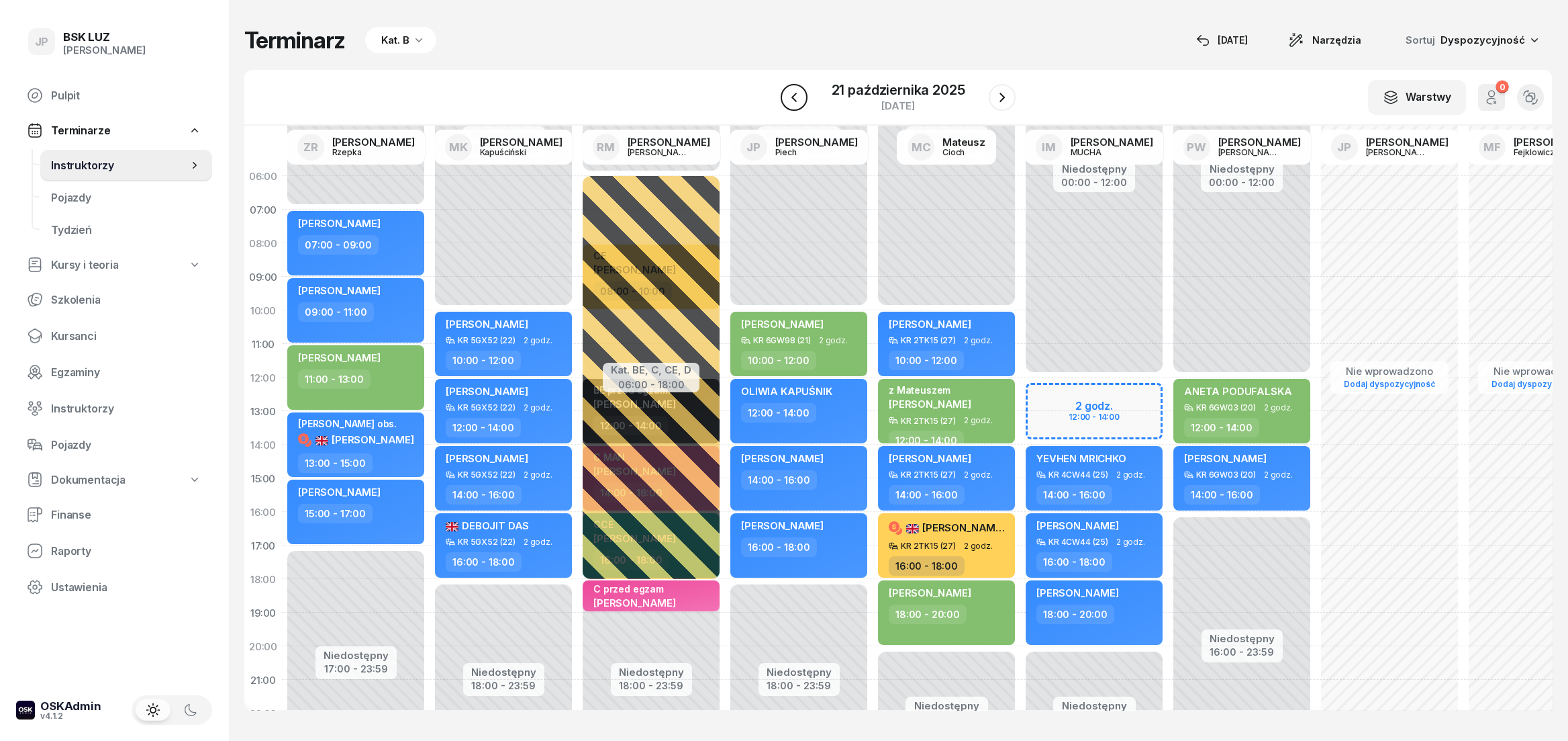
click at [799, 99] on icon "button" at bounding box center [794, 98] width 16 height 16
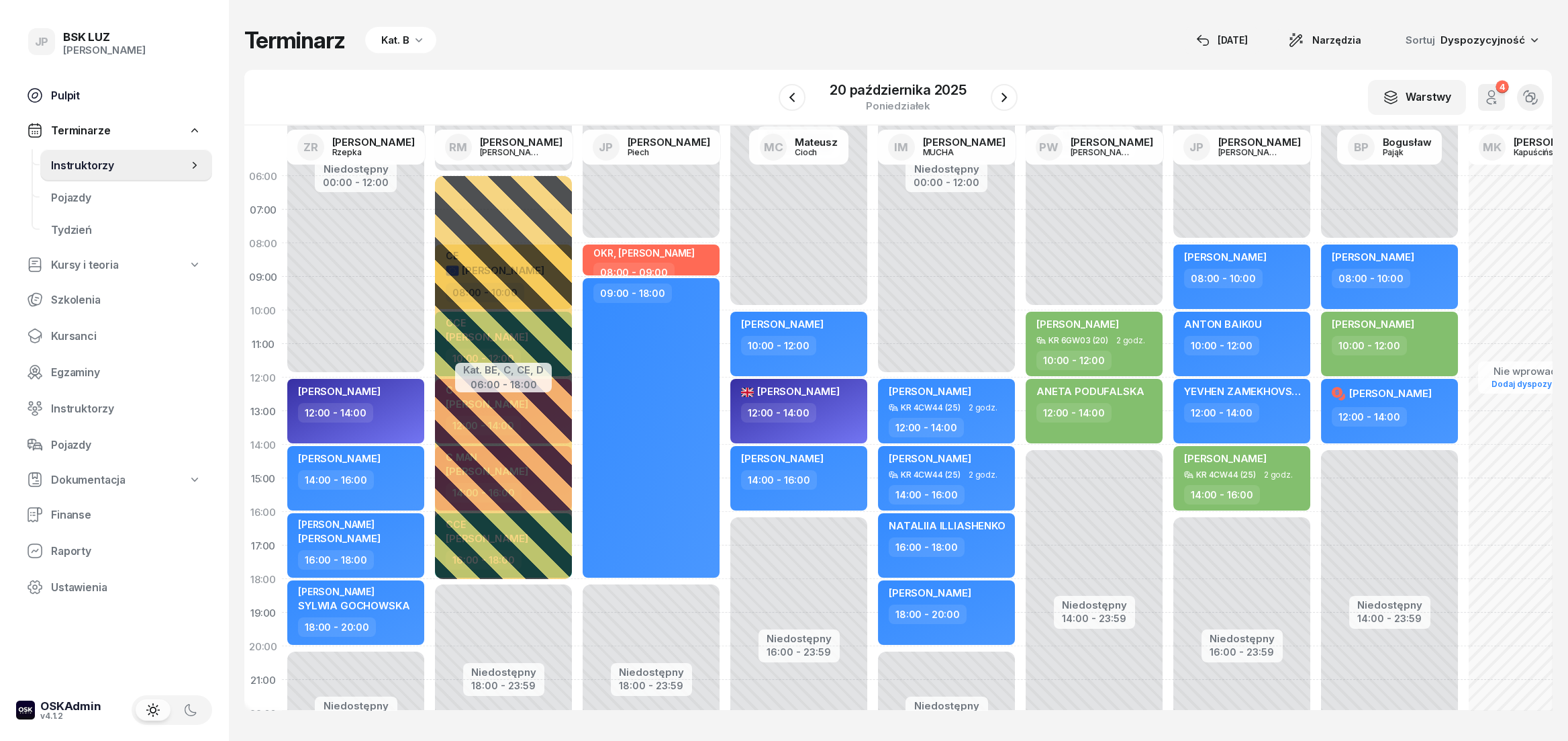
click at [102, 89] on span "Pulpit" at bounding box center [126, 96] width 150 height 13
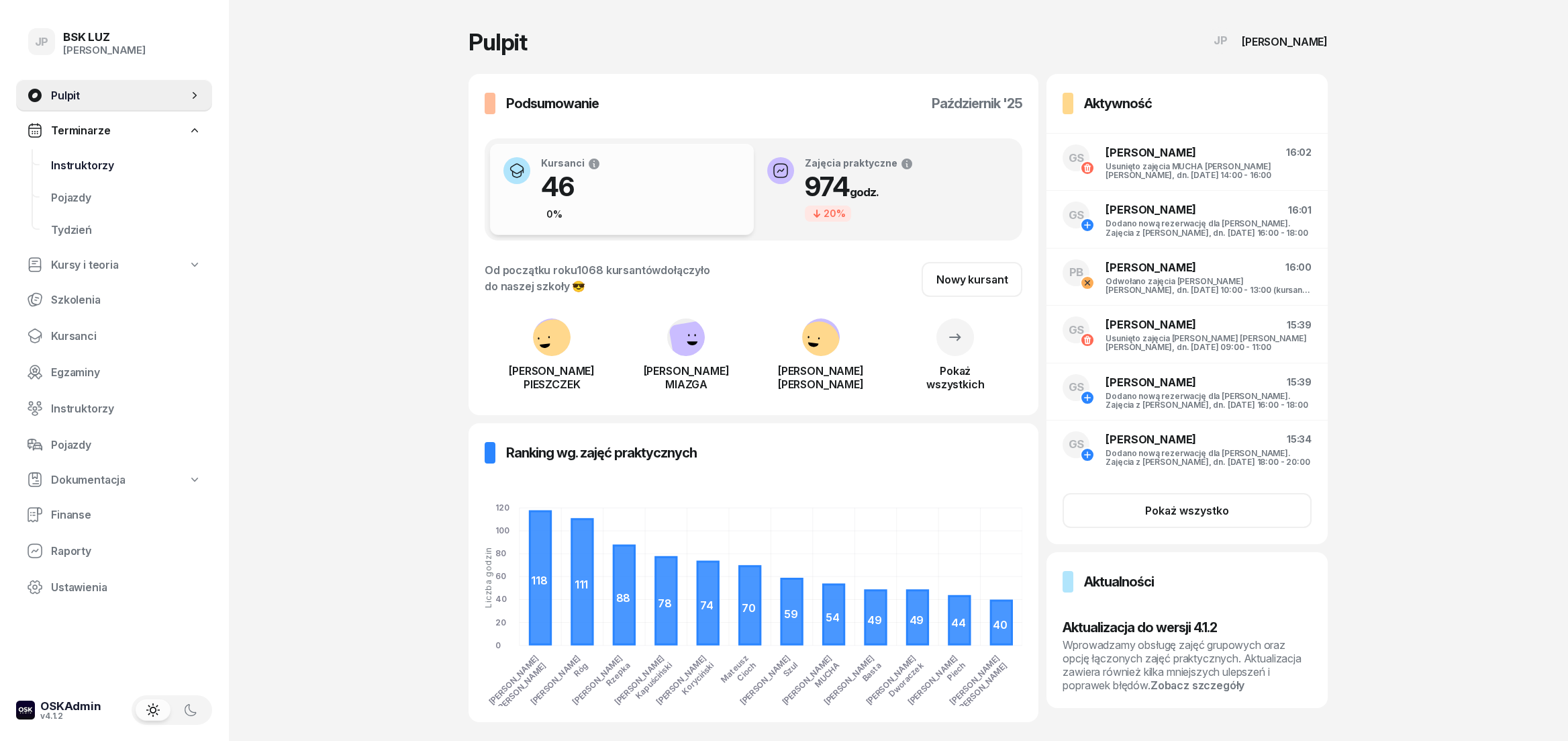
click at [56, 166] on span "Instruktorzy" at bounding box center [126, 166] width 150 height 13
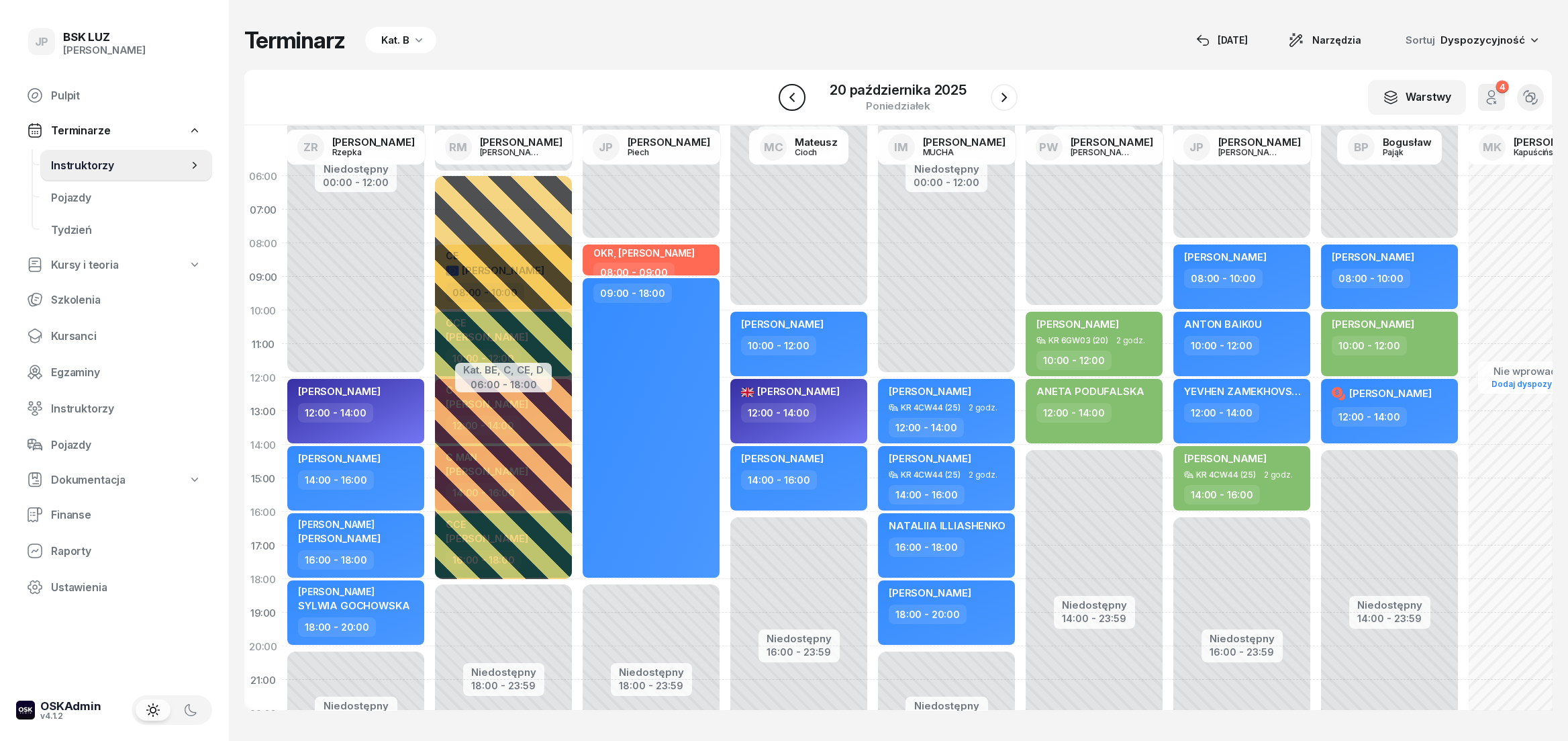
click at [780, 98] on button "button" at bounding box center [791, 97] width 26 height 26
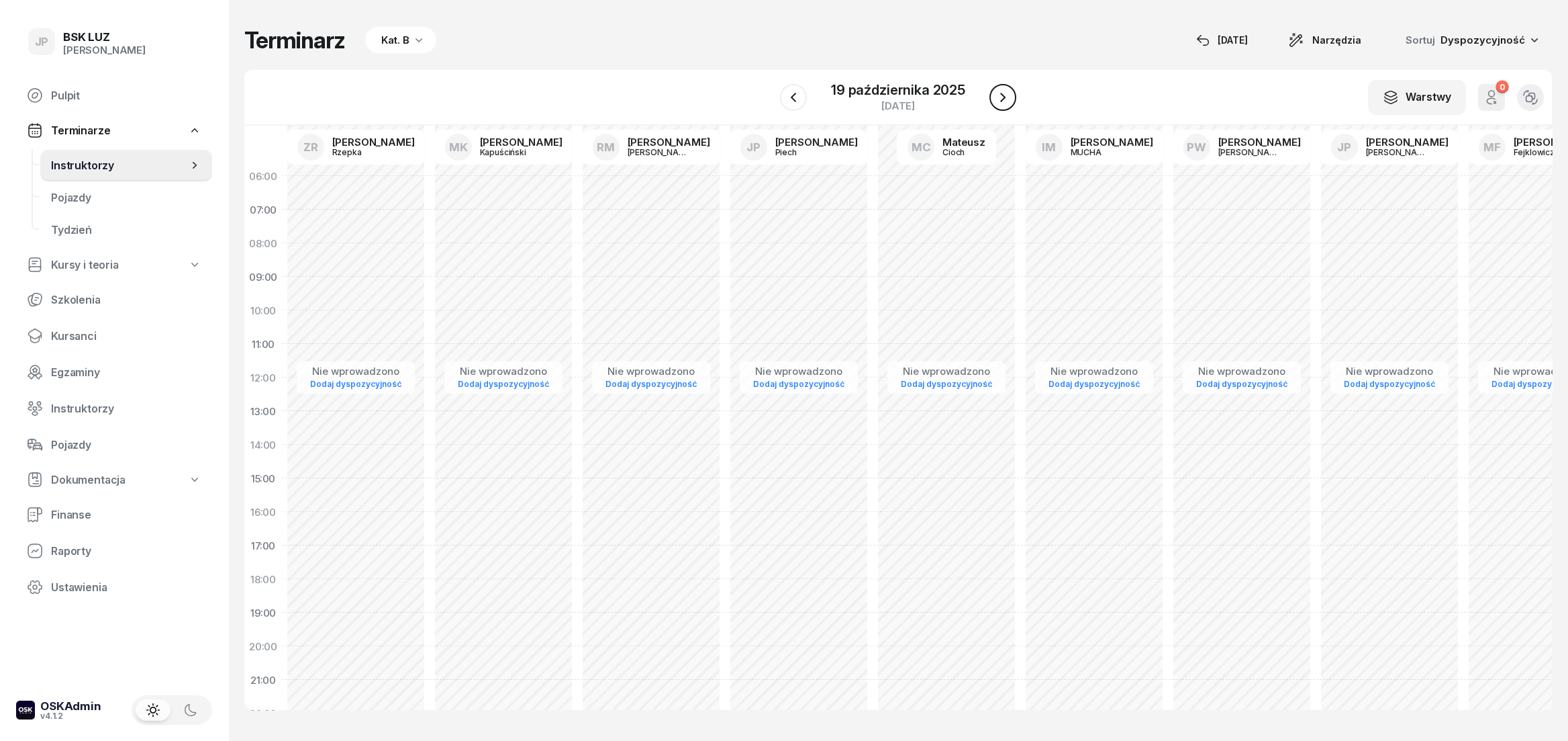
click at [1008, 88] on button "button" at bounding box center [1002, 97] width 26 height 26
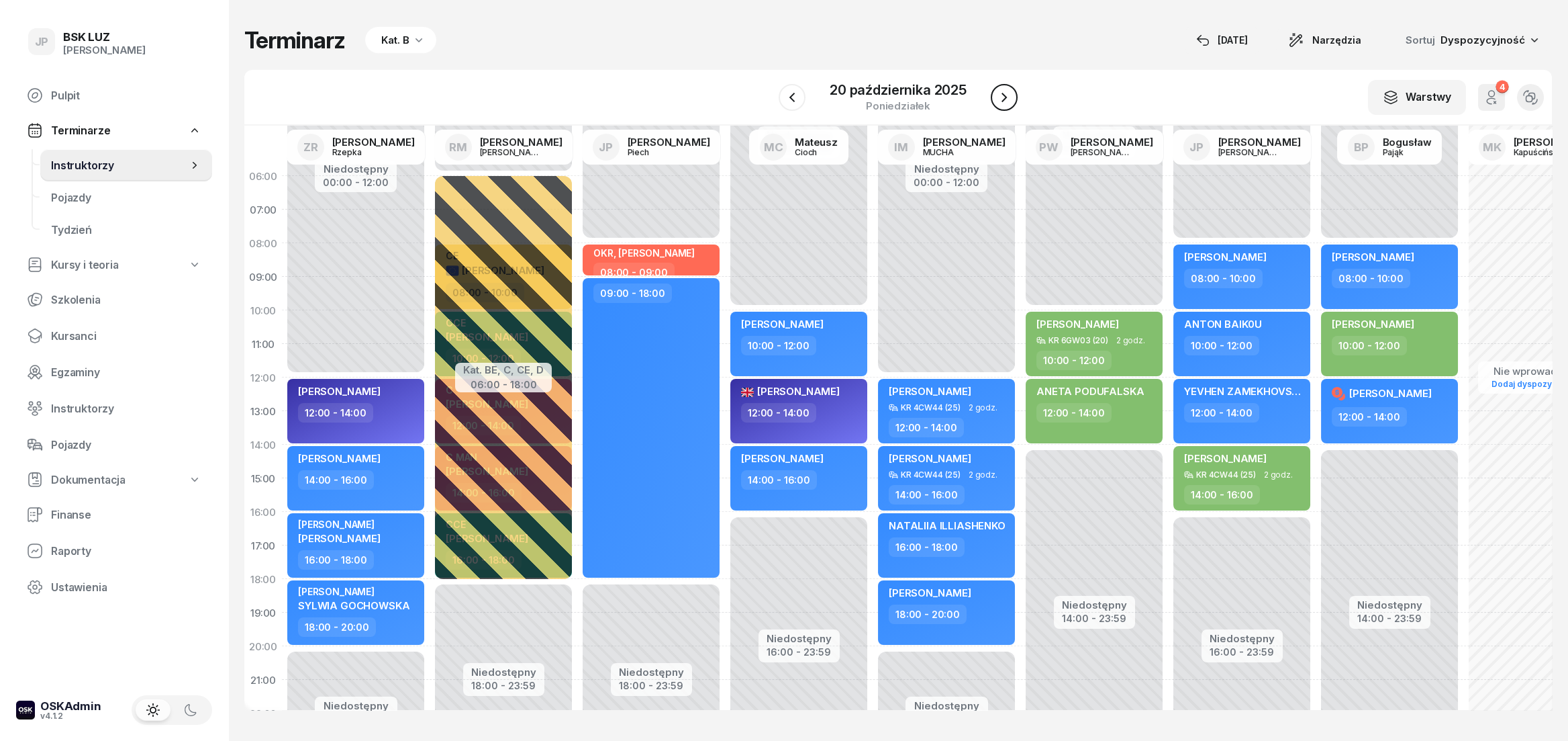
click at [1008, 88] on button "button" at bounding box center [1003, 97] width 26 height 26
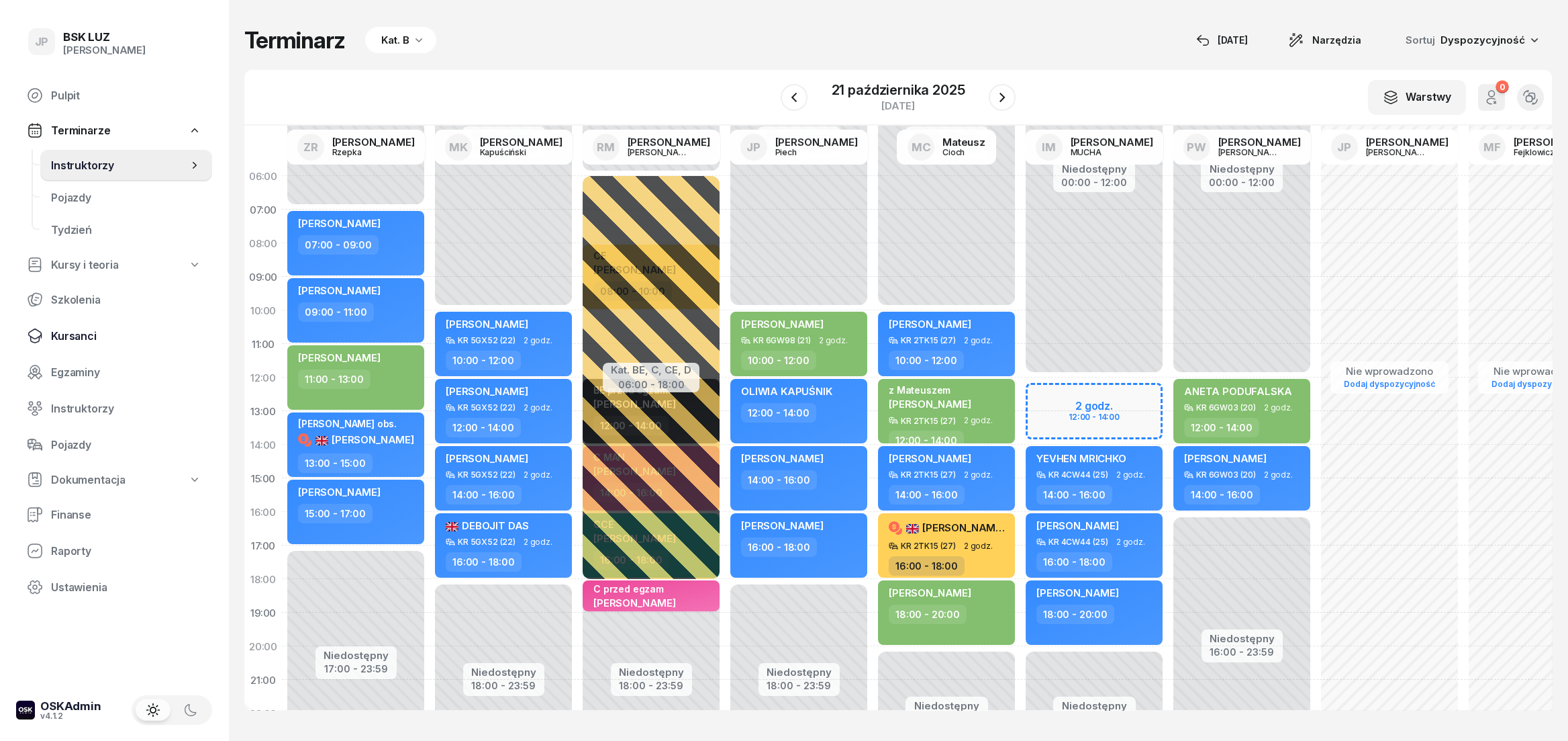
click at [46, 324] on link "Kursanci" at bounding box center [114, 335] width 196 height 32
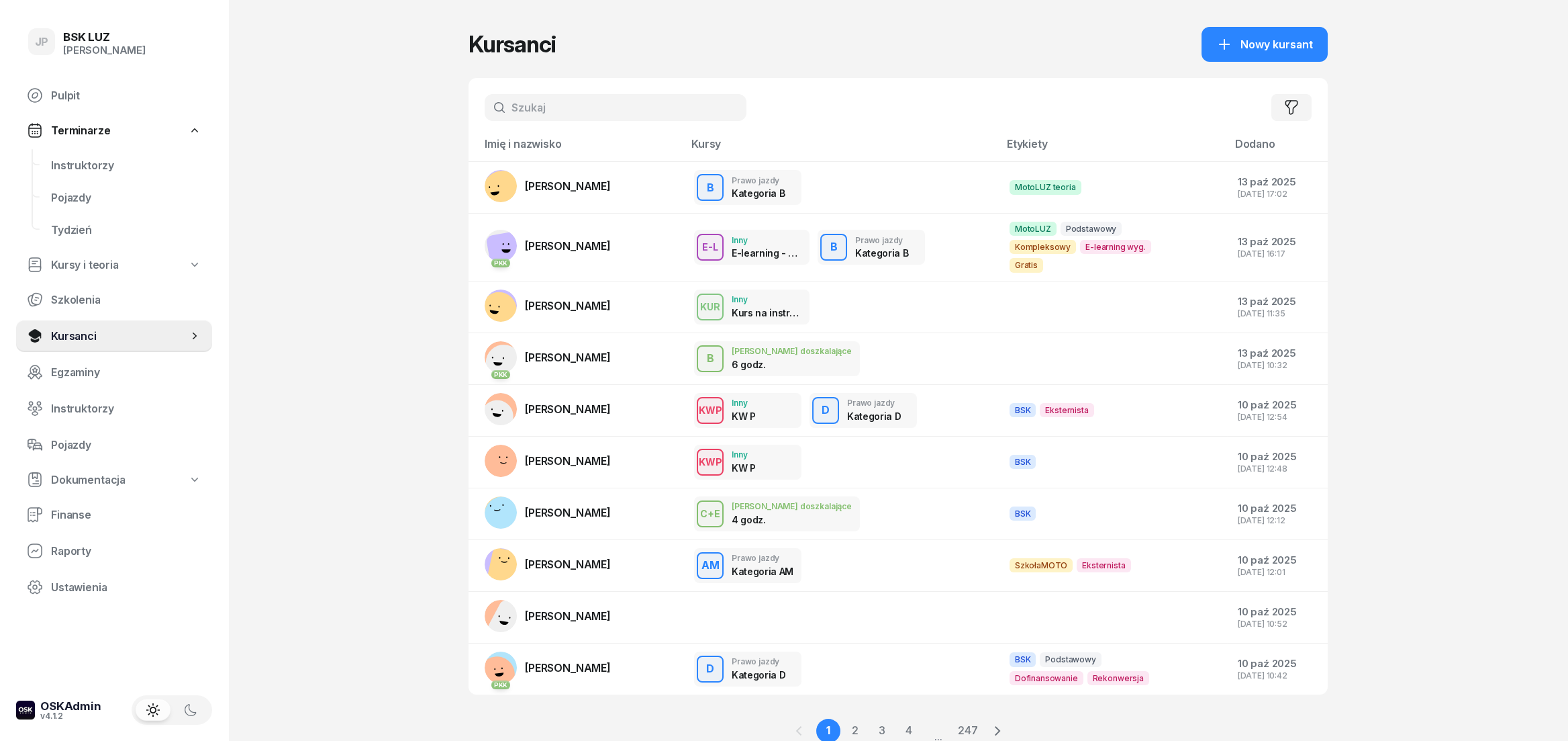
click at [557, 117] on input "text" at bounding box center [615, 107] width 261 height 26
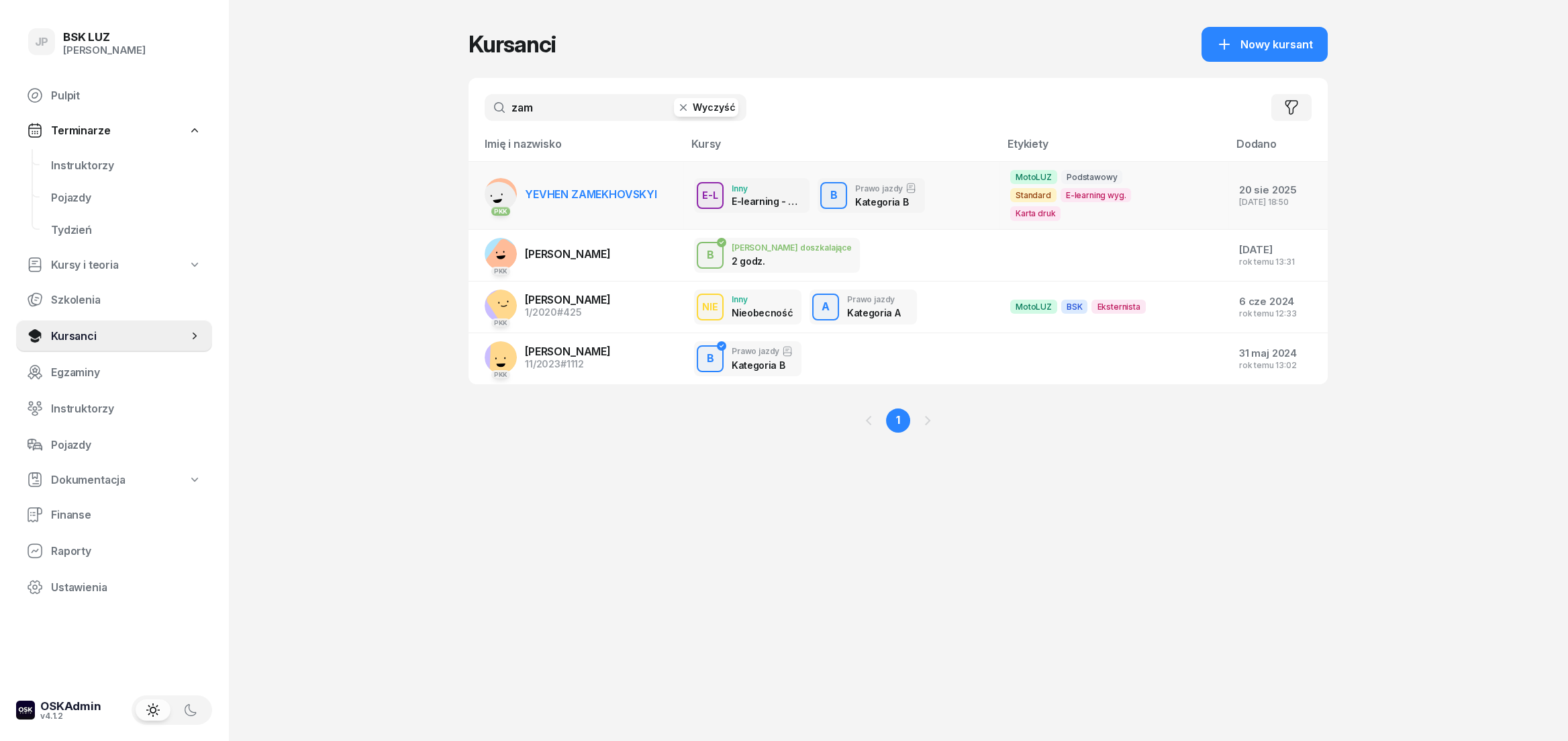
type input "zam"
click at [641, 196] on link "PKK [PERSON_NAME] ZAMEKHOVSKYI" at bounding box center [570, 193] width 172 height 32
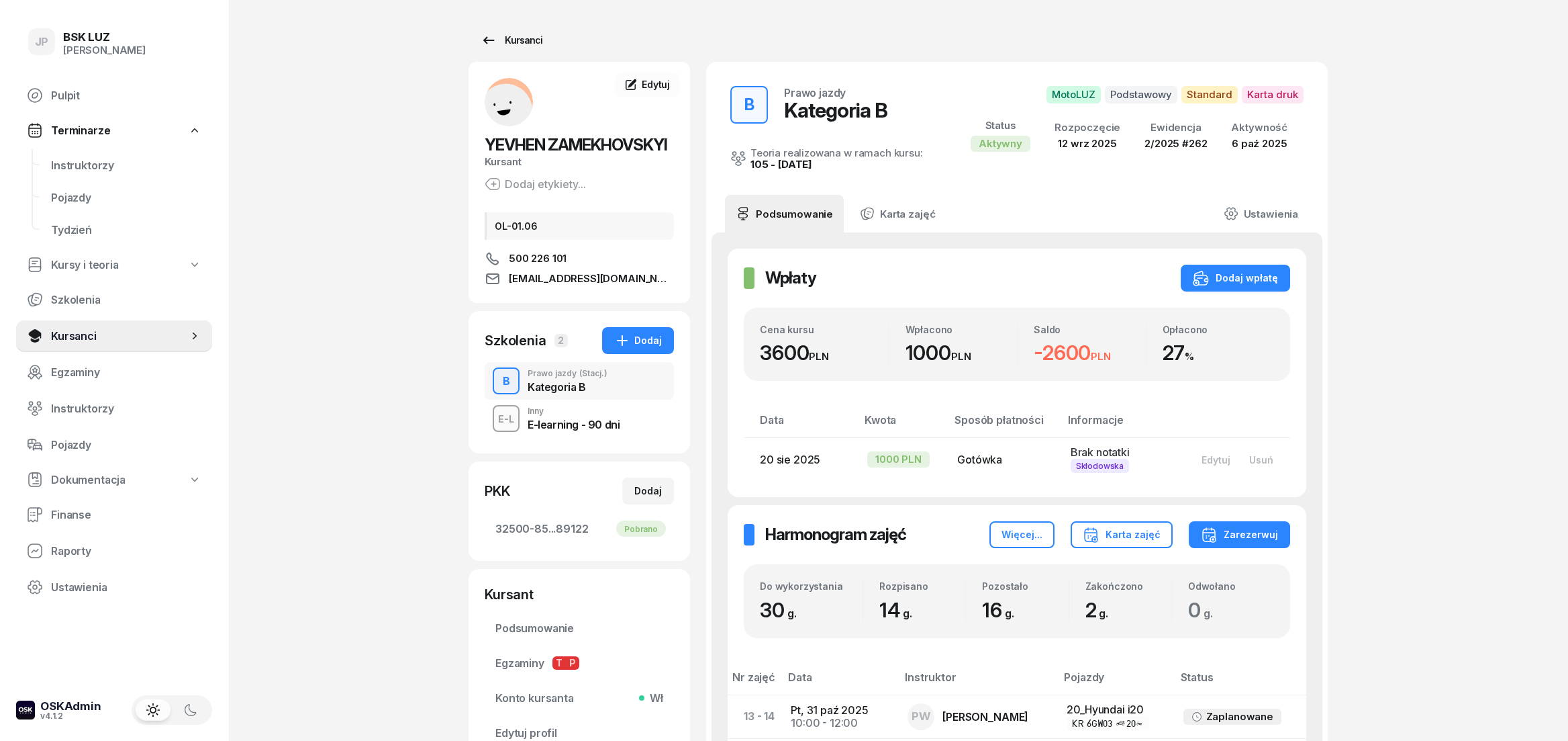
click at [480, 39] on icon at bounding box center [488, 40] width 16 height 16
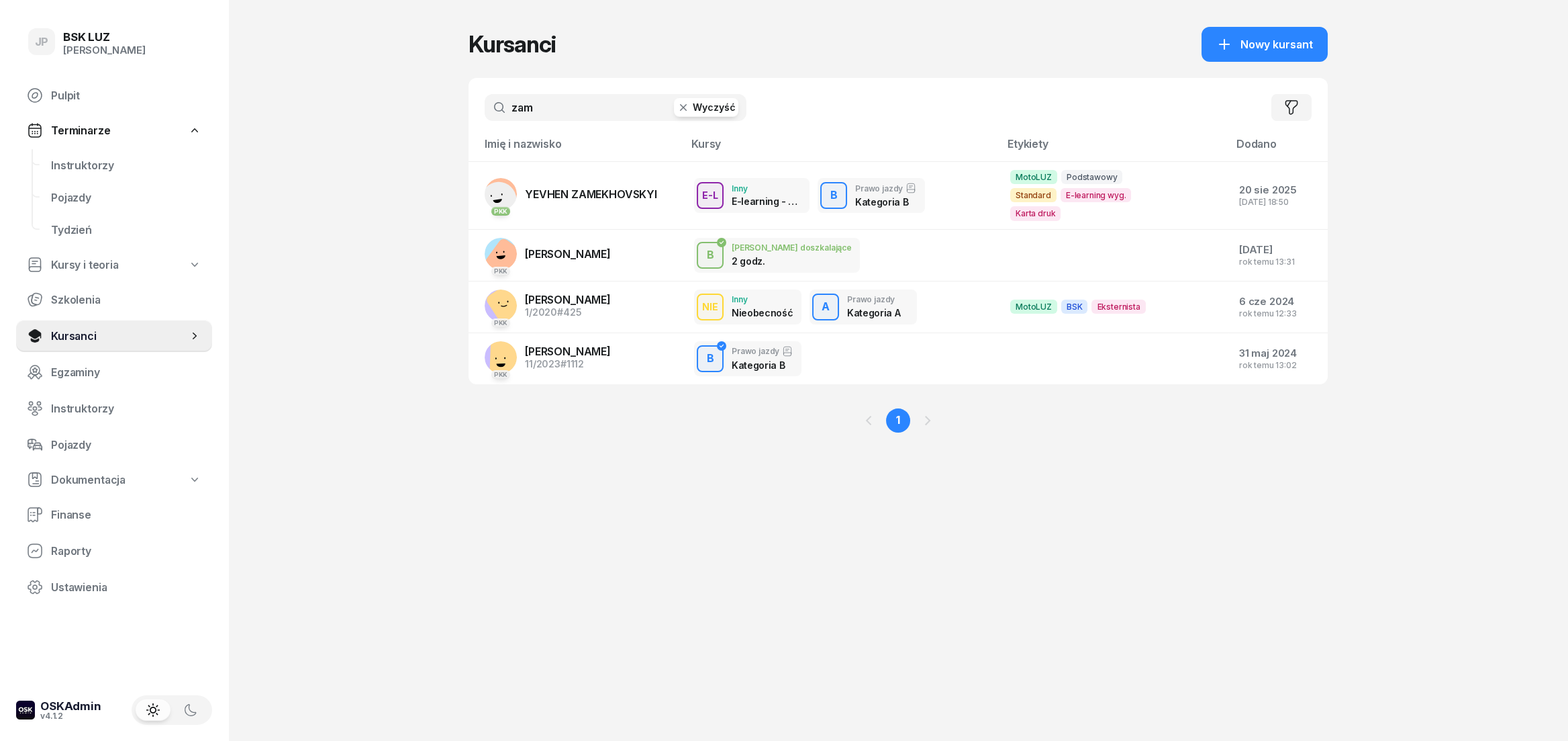
click at [702, 108] on button "Wyczyść" at bounding box center [706, 108] width 65 height 19
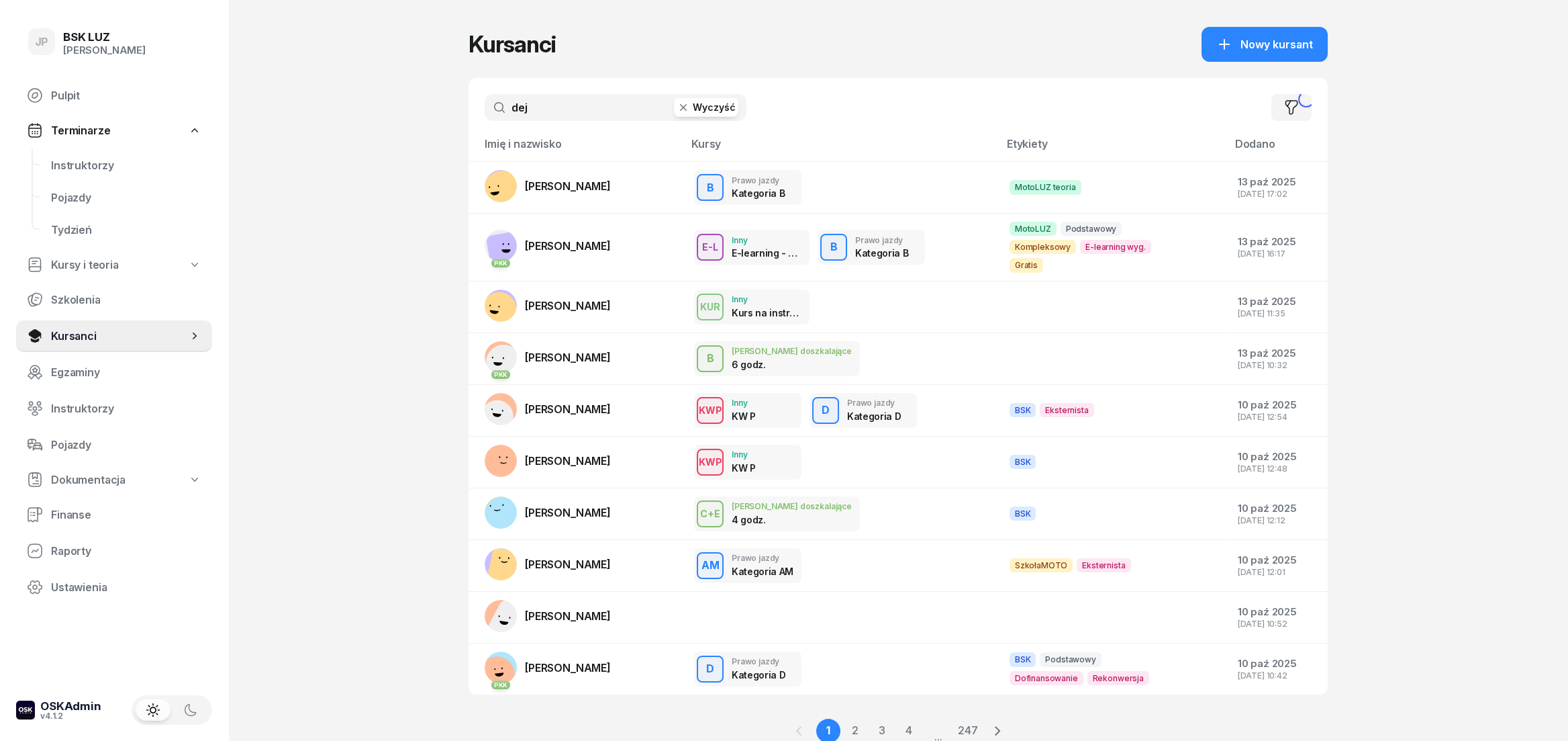
type input "dej"
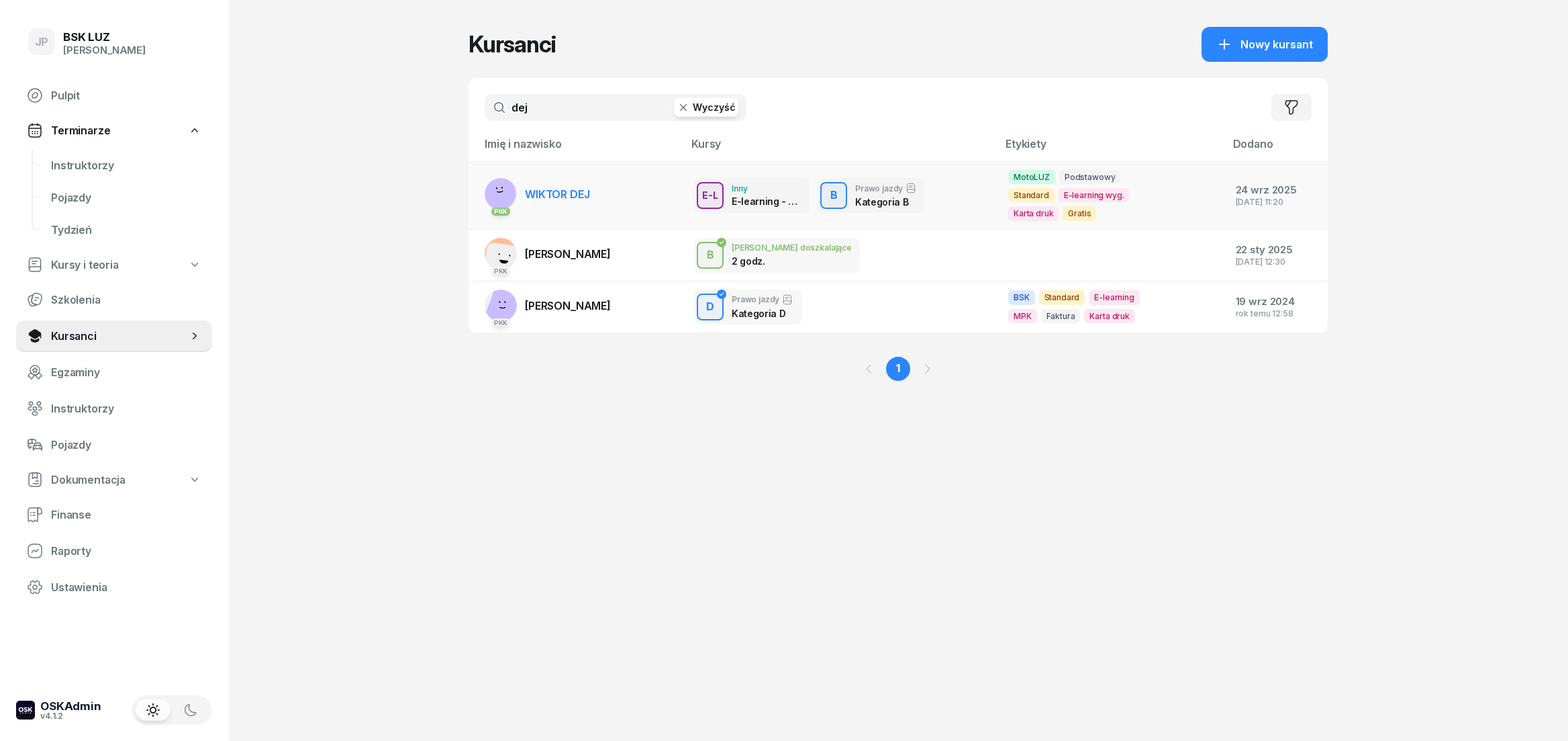
click at [564, 192] on span "WIKTOR DEJ" at bounding box center [557, 194] width 65 height 14
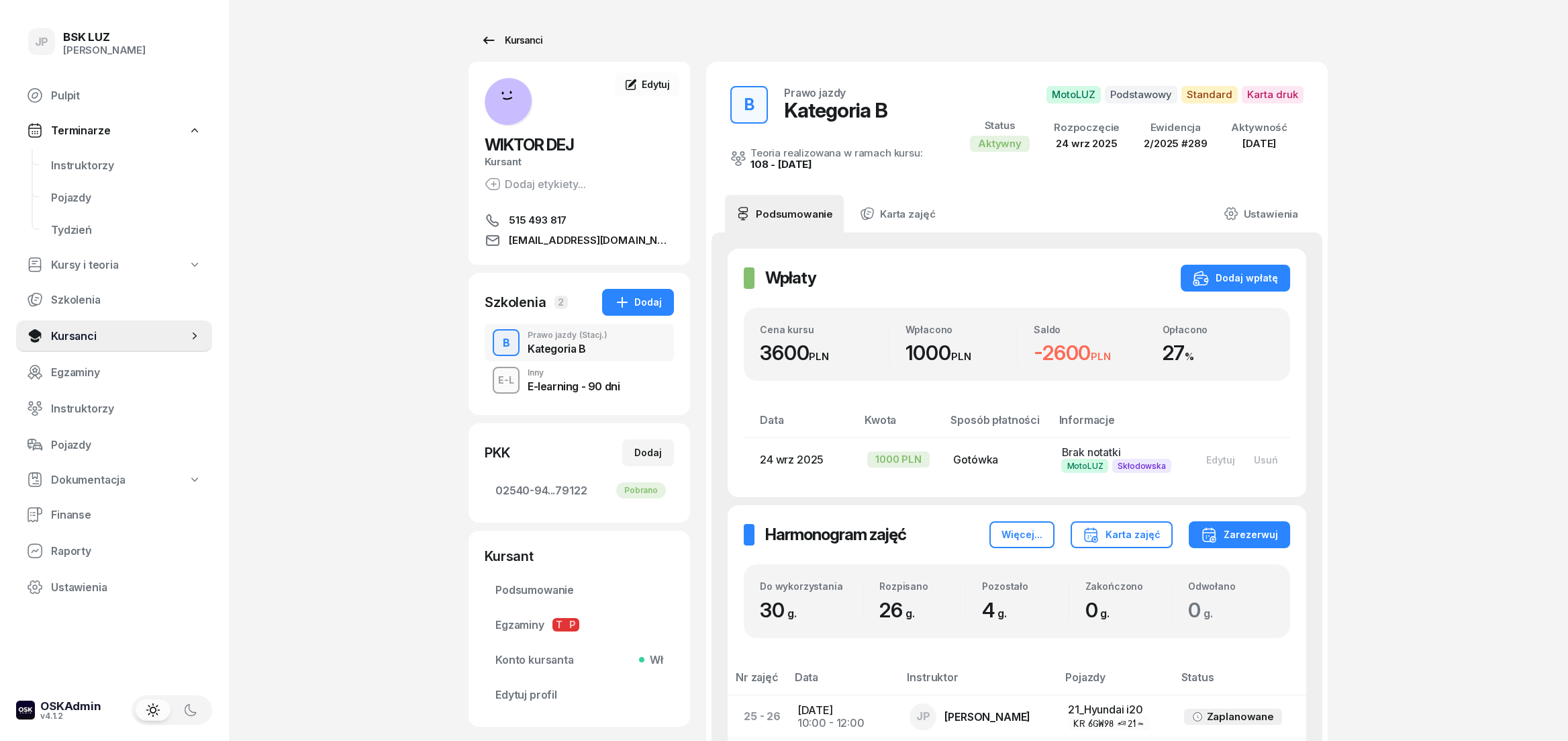
click at [528, 35] on div "Kursanci" at bounding box center [511, 40] width 62 height 16
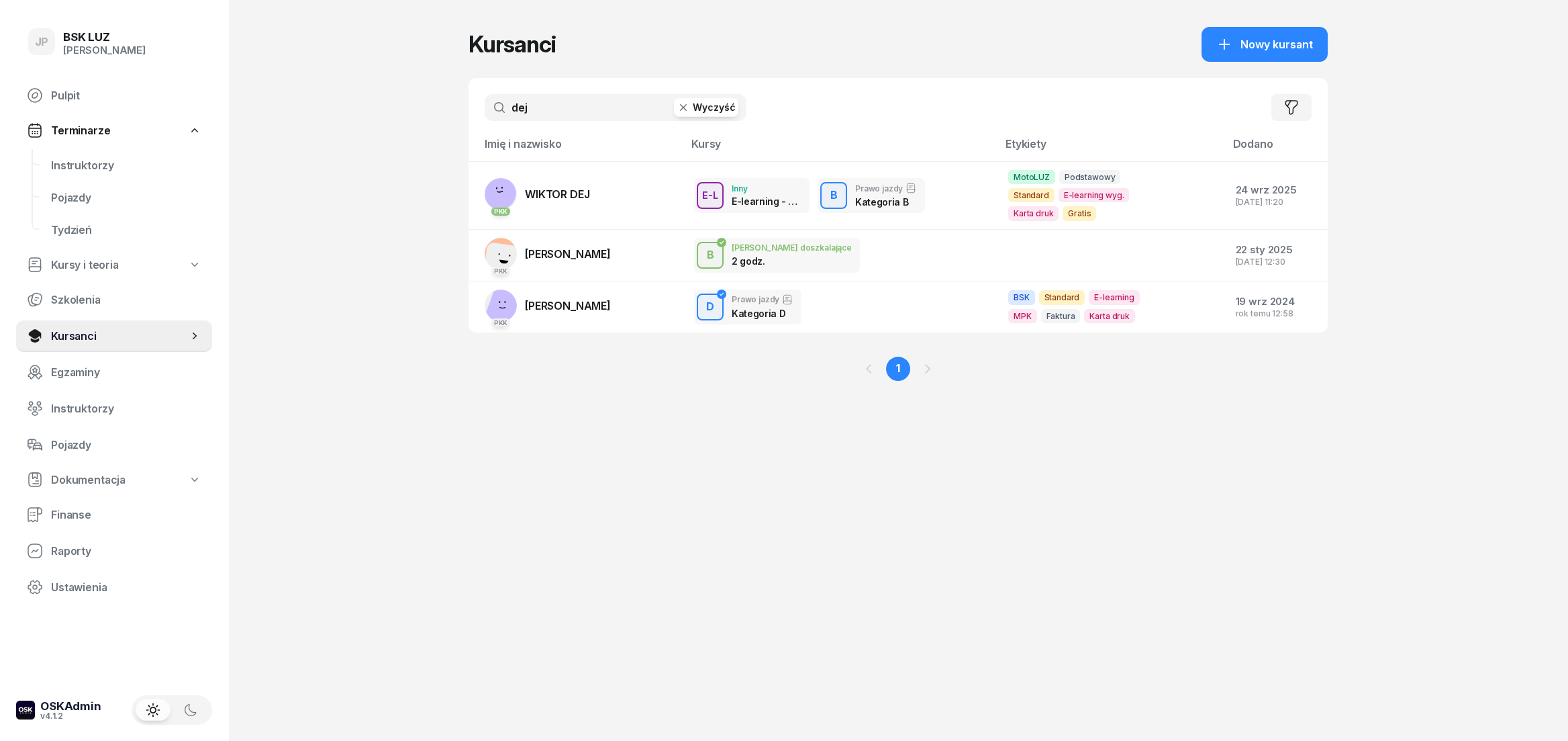
click at [710, 106] on button "Wyczyść" at bounding box center [706, 108] width 65 height 19
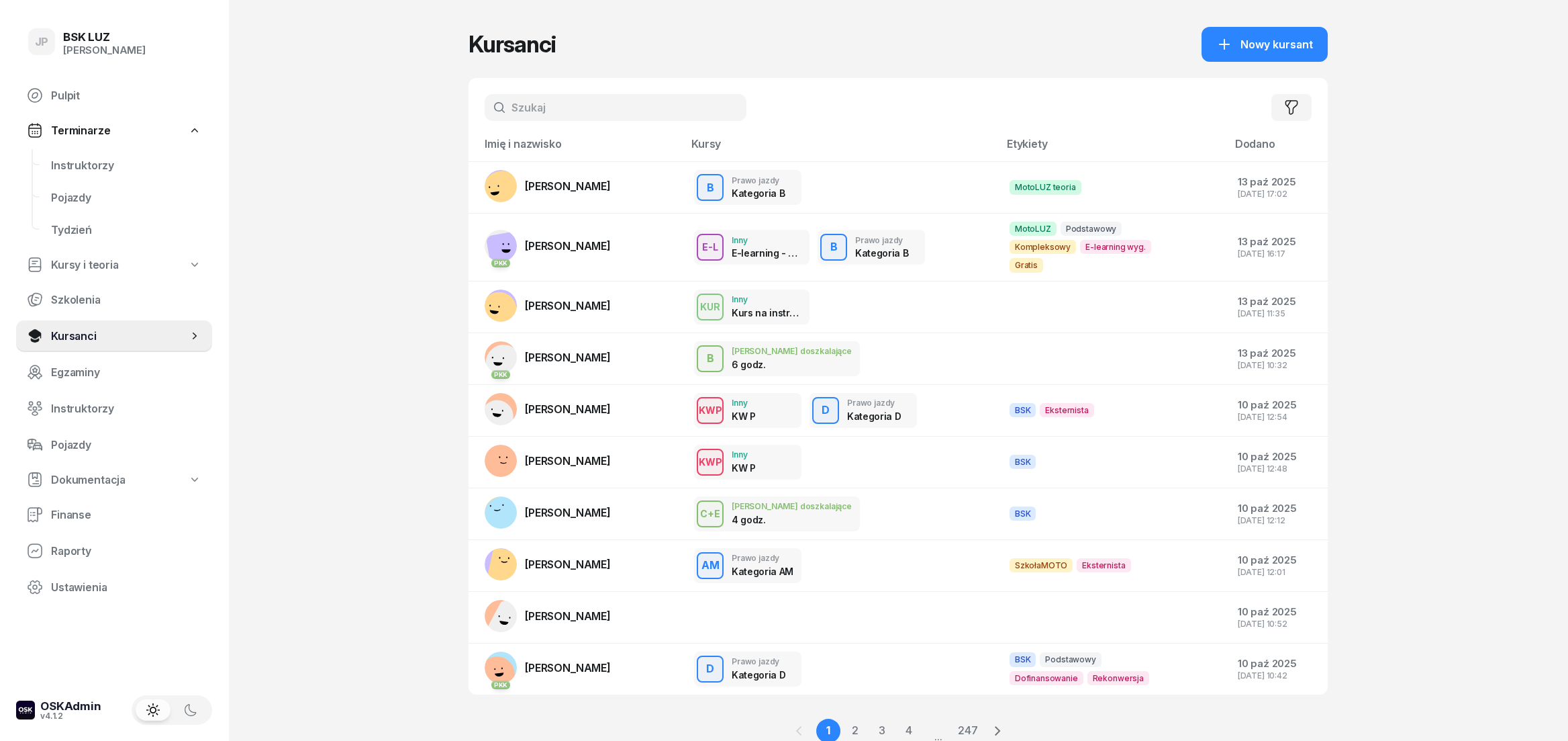
click at [700, 108] on input "text" at bounding box center [615, 107] width 261 height 26
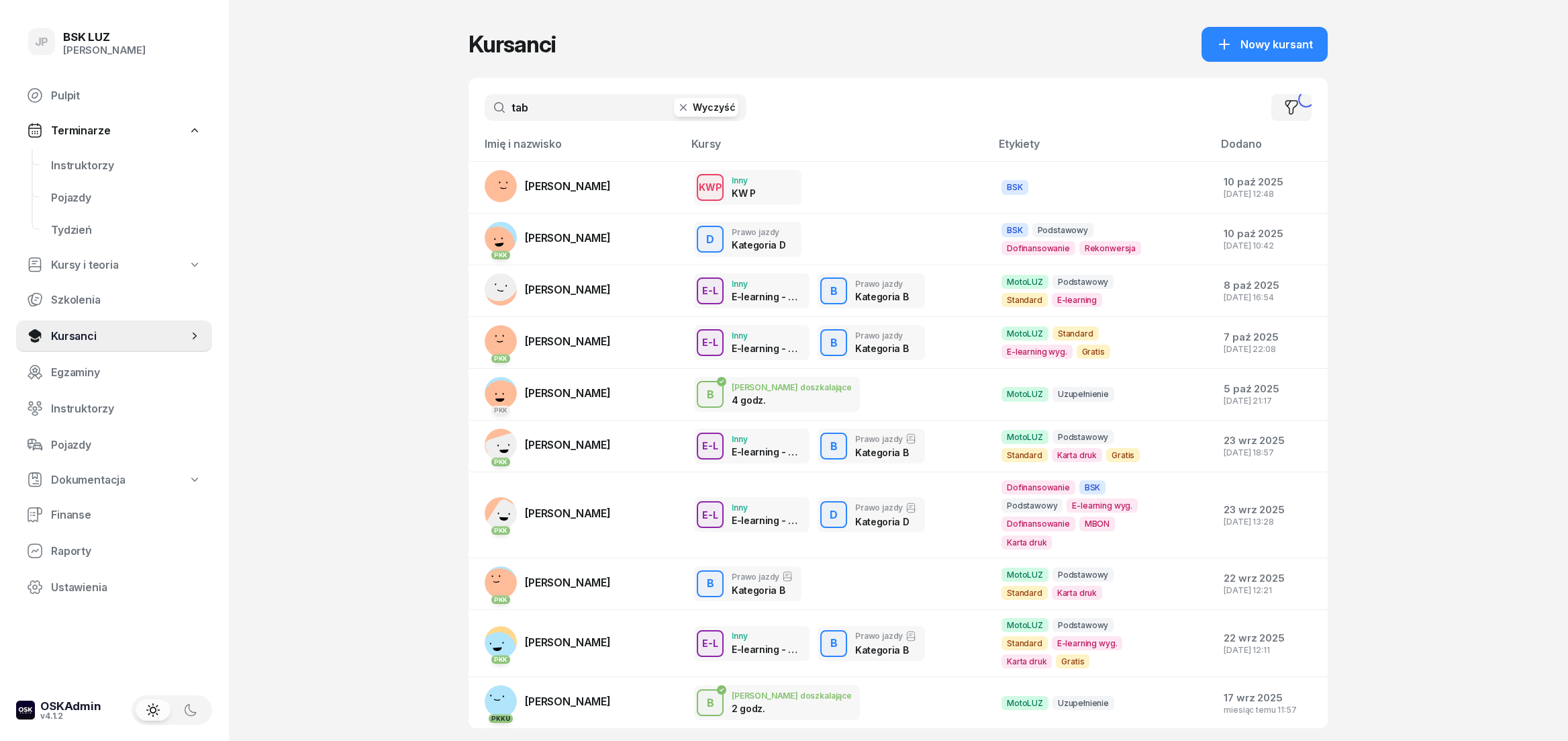
type input "tab"
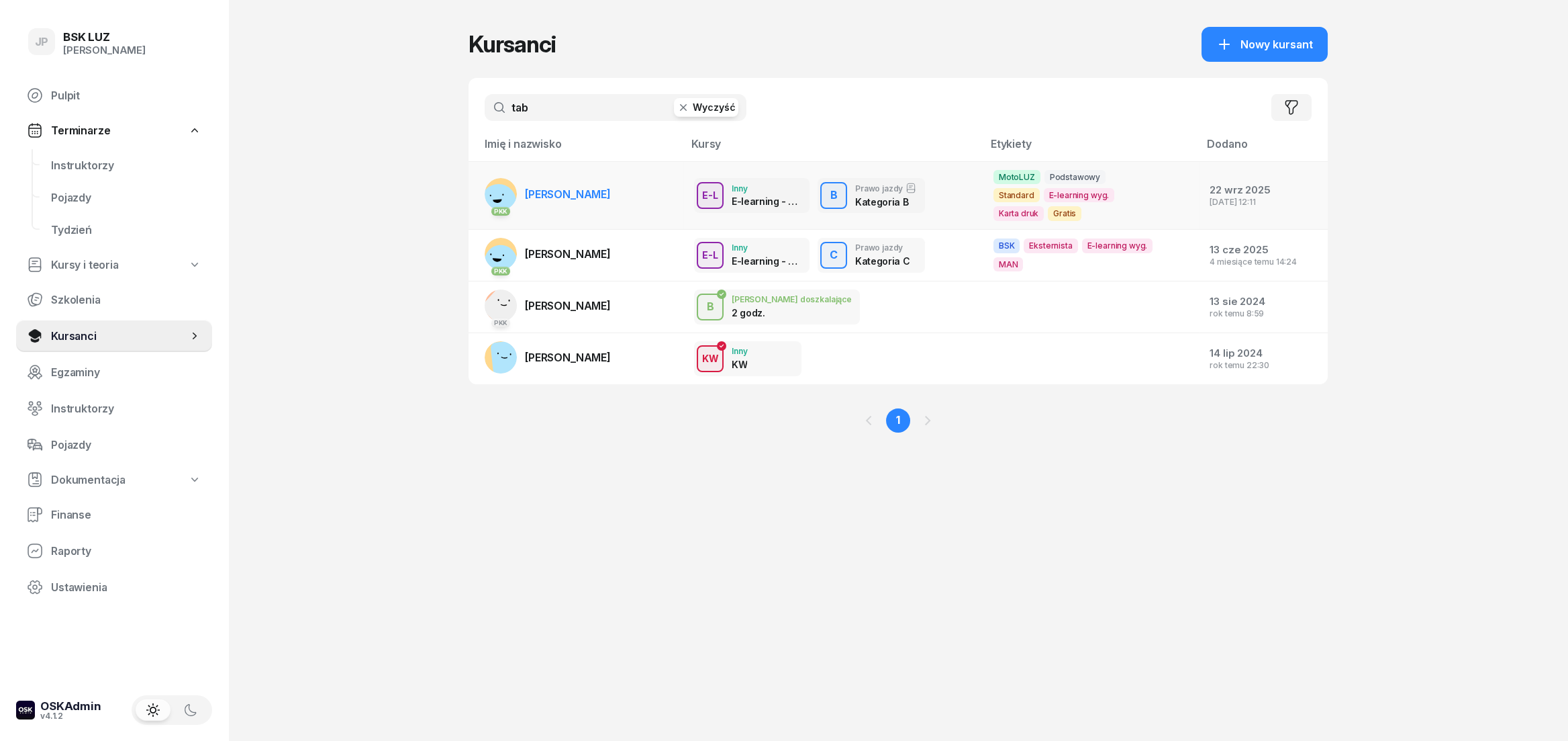
click at [568, 188] on span "[PERSON_NAME]" at bounding box center [568, 194] width 86 height 14
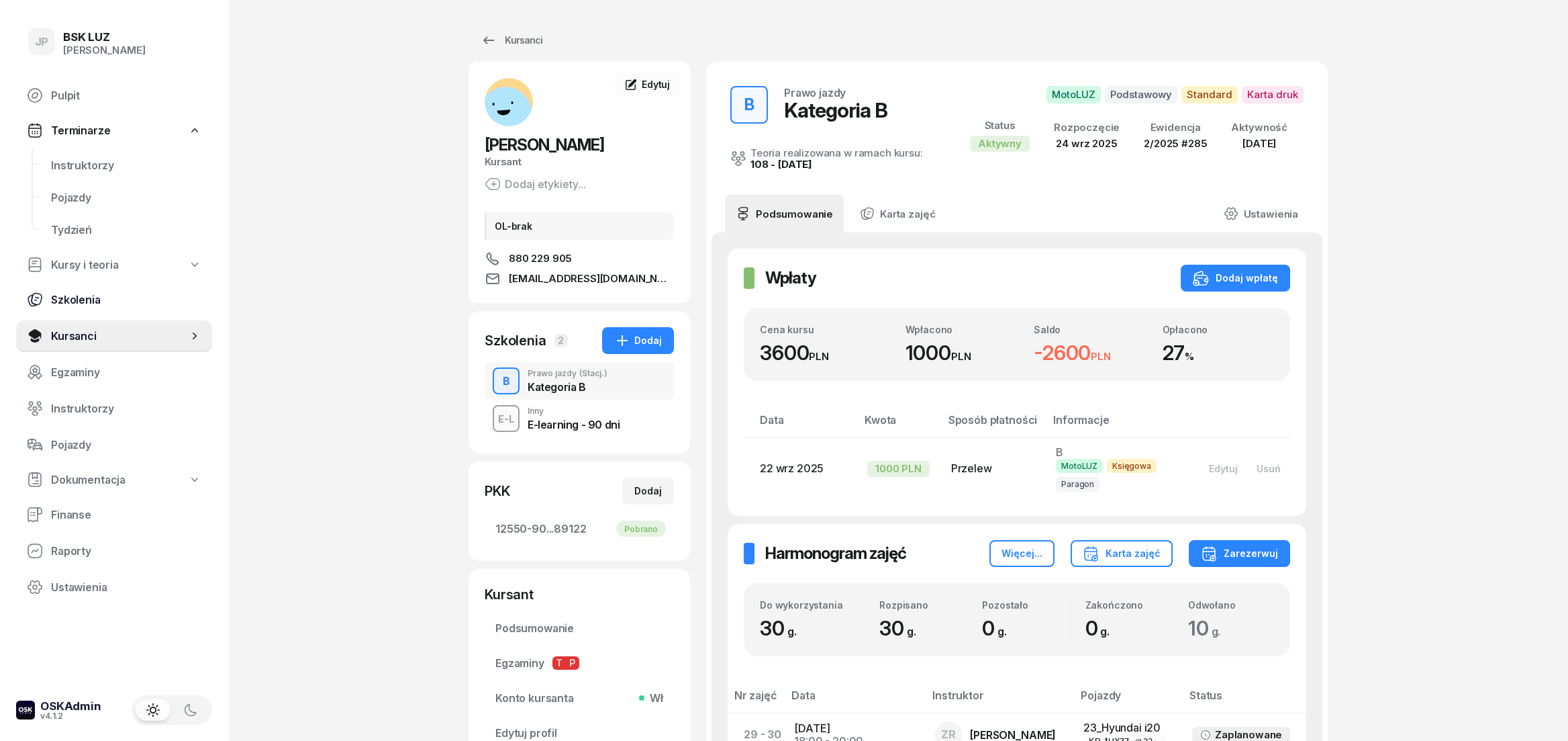
click at [103, 301] on span "Szkolenia" at bounding box center [126, 300] width 150 height 13
select select "createdAt-desc"
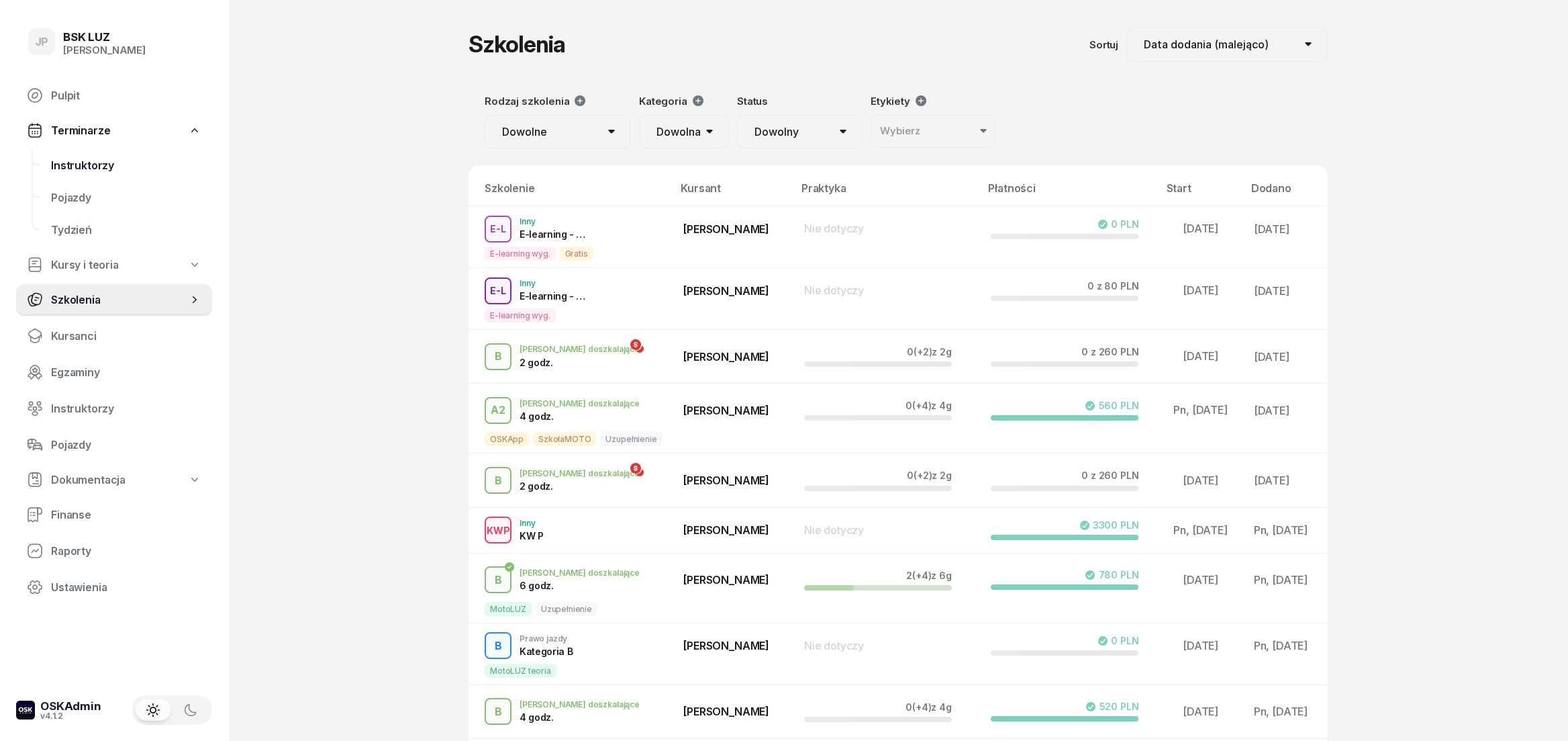
click at [77, 162] on span "Instruktorzy" at bounding box center [126, 166] width 150 height 13
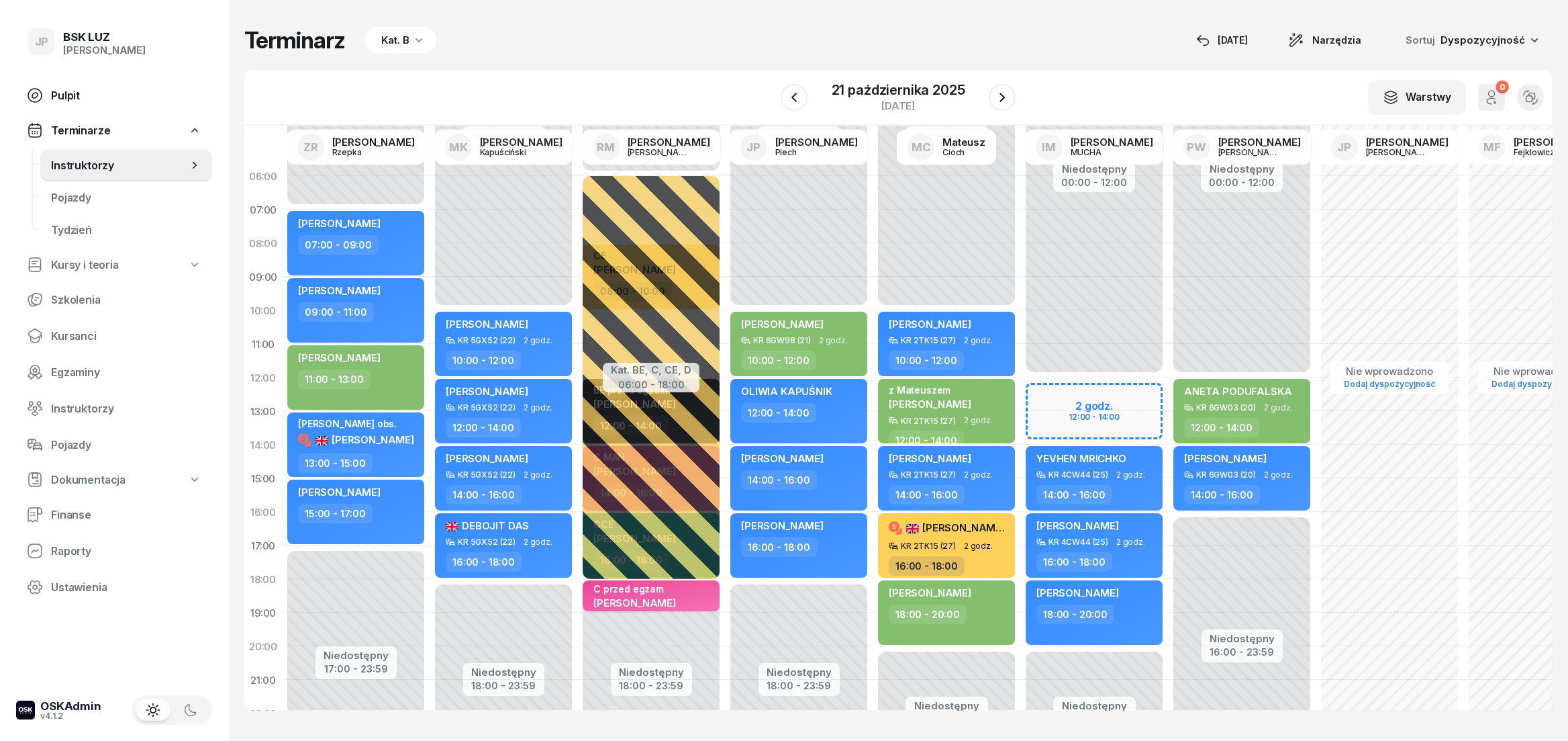
click at [65, 106] on link "Pulpit" at bounding box center [114, 95] width 196 height 32
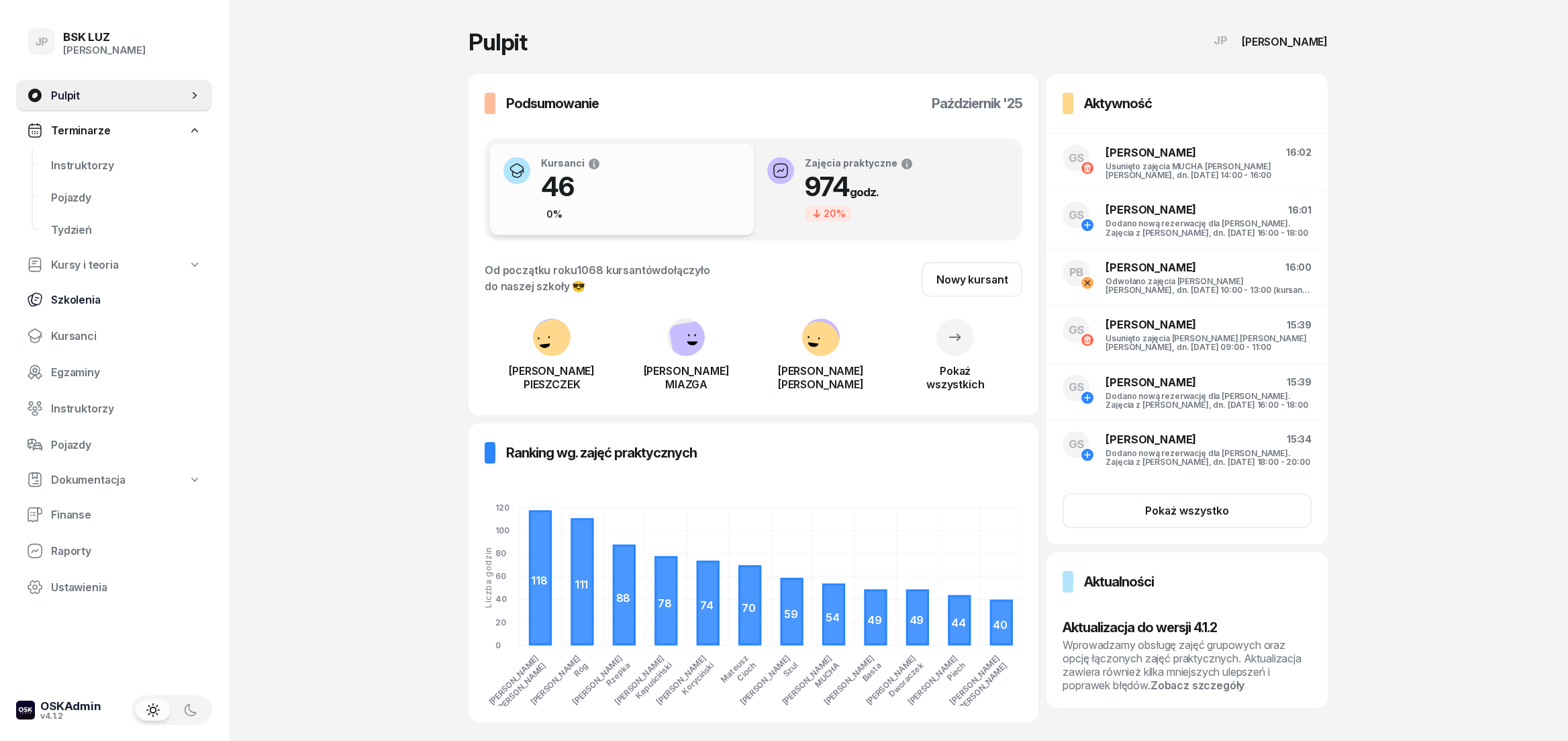
click at [93, 298] on span "Szkolenia" at bounding box center [126, 300] width 150 height 13
select select "createdAt-desc"
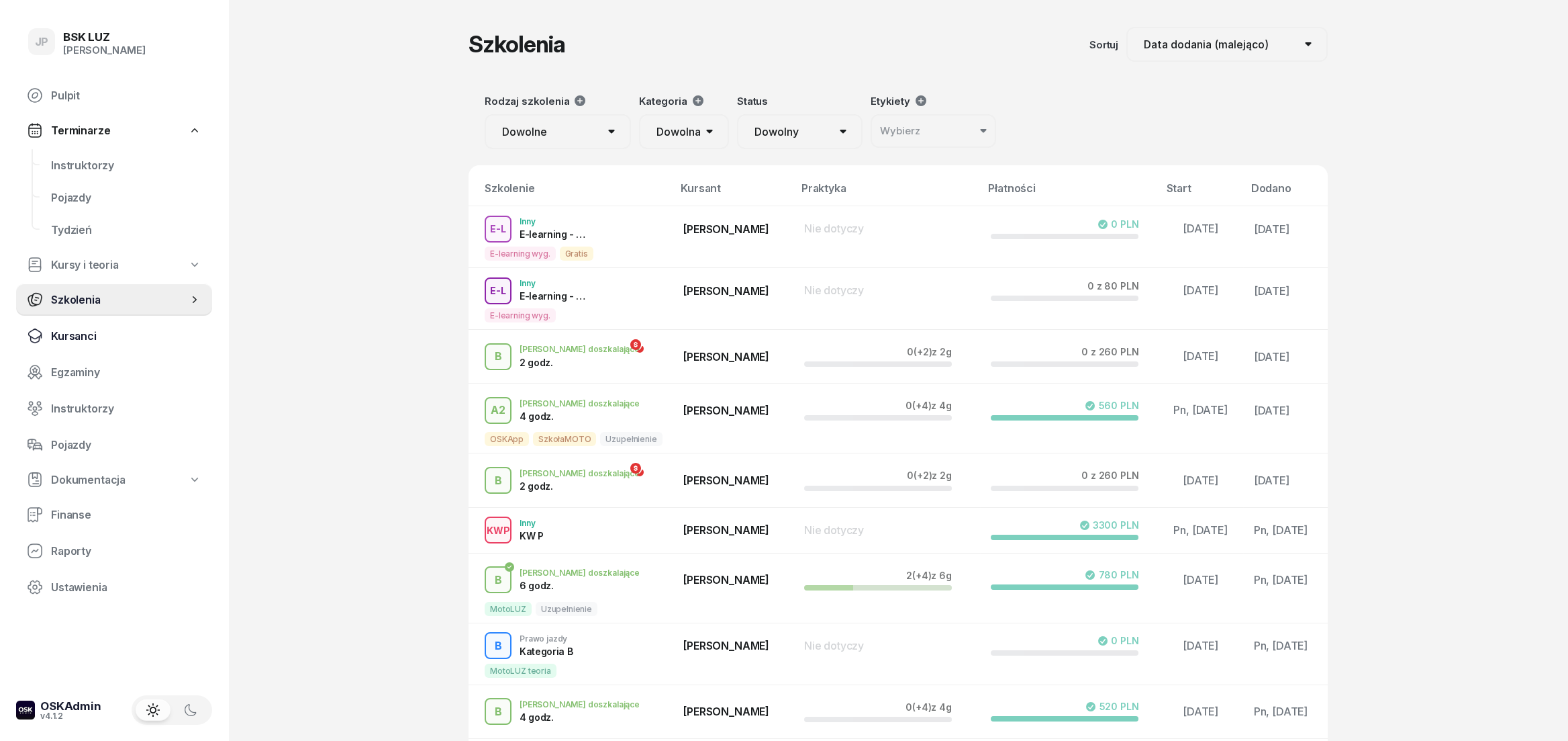
click at [92, 327] on link "Kursanci" at bounding box center [114, 335] width 196 height 32
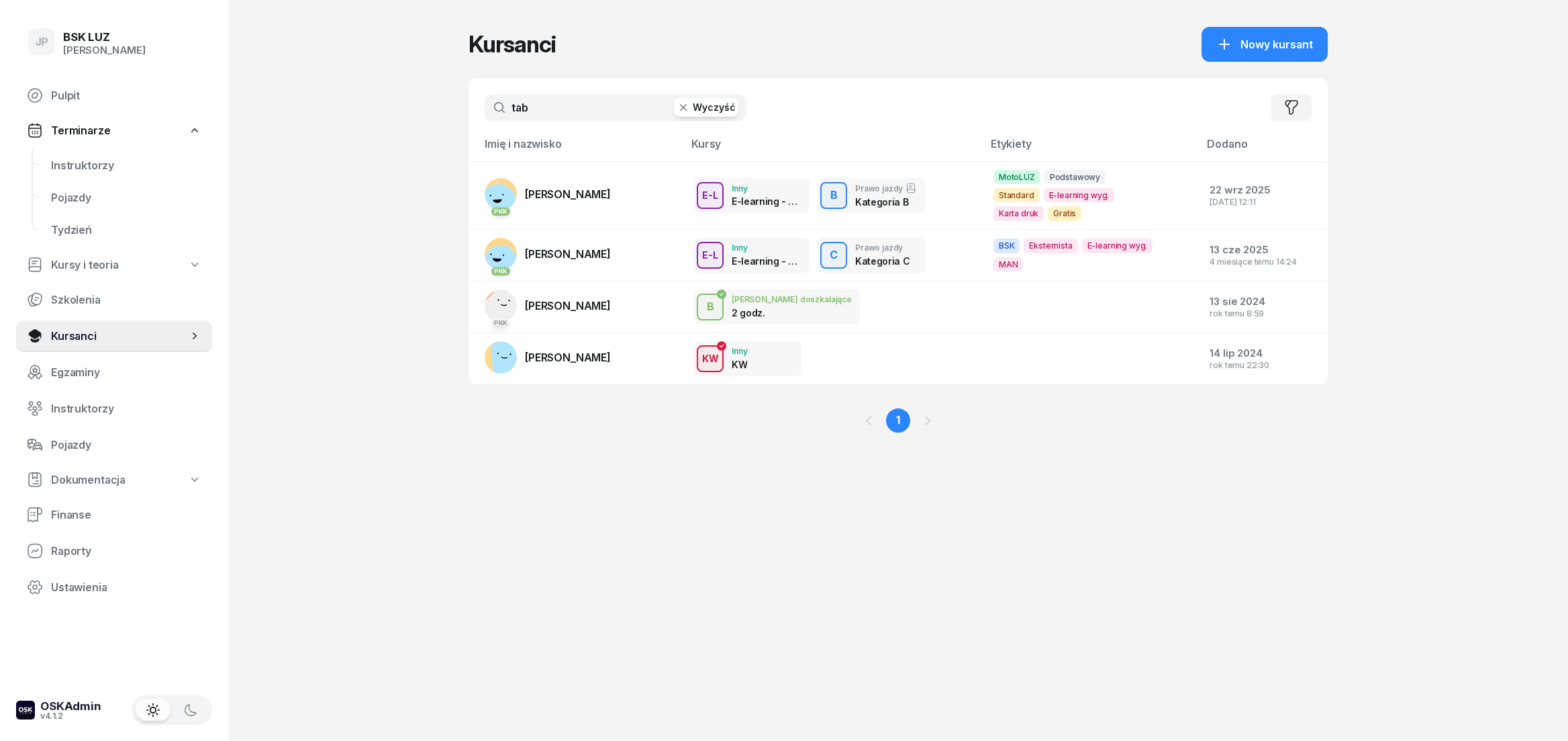
click at [702, 103] on button "Wyczyść" at bounding box center [706, 108] width 65 height 19
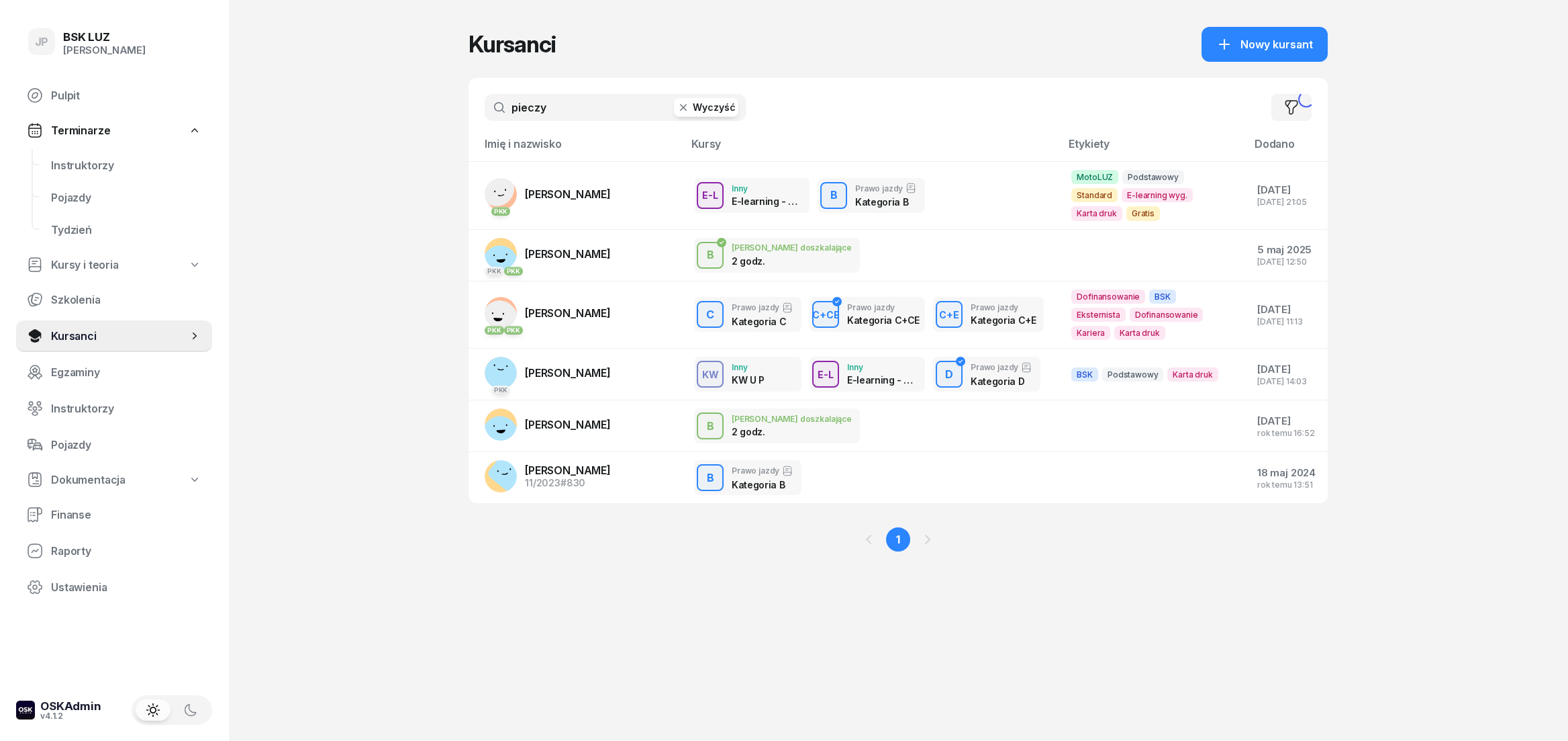
type input "pieczy"
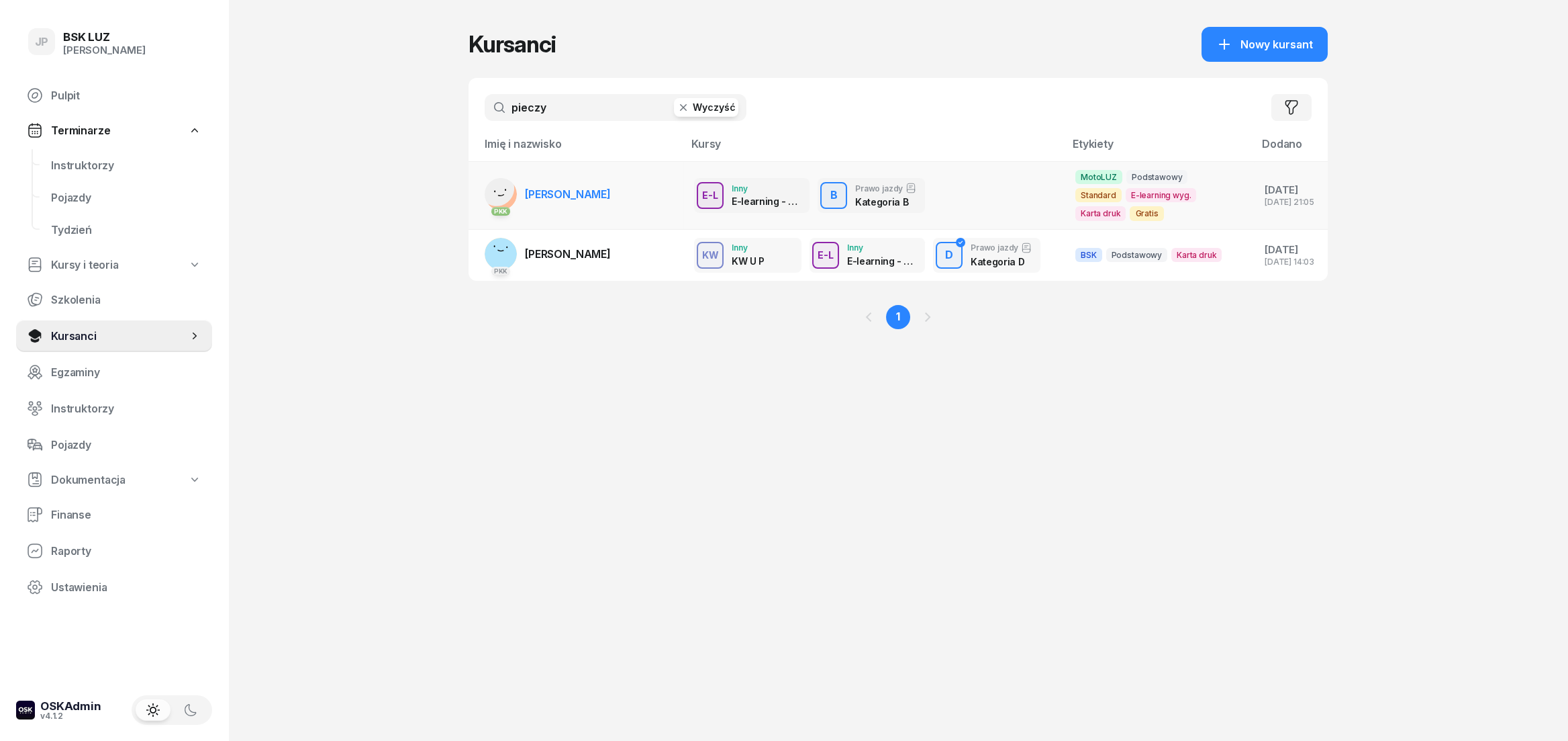
click at [640, 209] on td "PKK [PERSON_NAME]" at bounding box center [576, 196] width 215 height 67
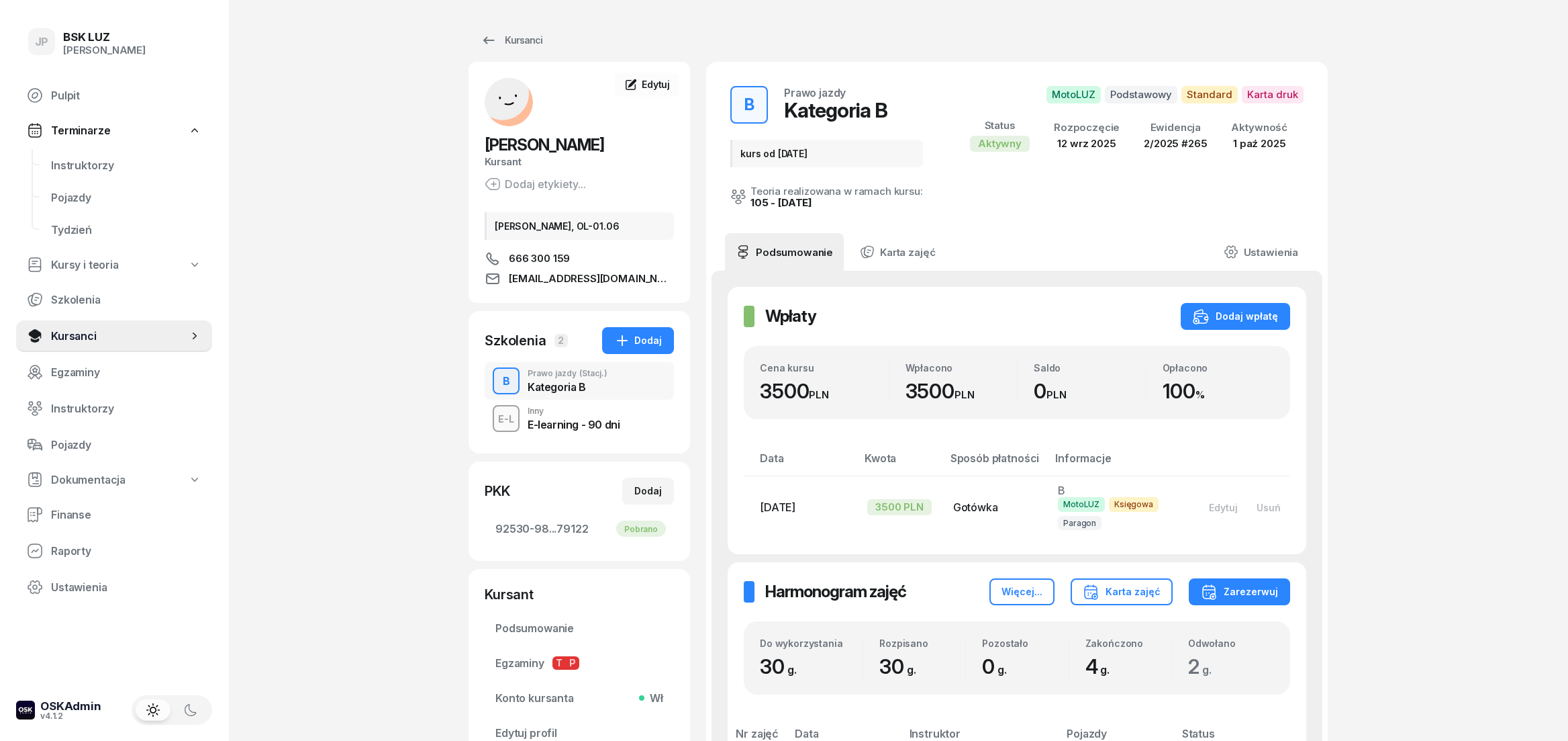
click at [488, 48] on icon at bounding box center [488, 40] width 16 height 16
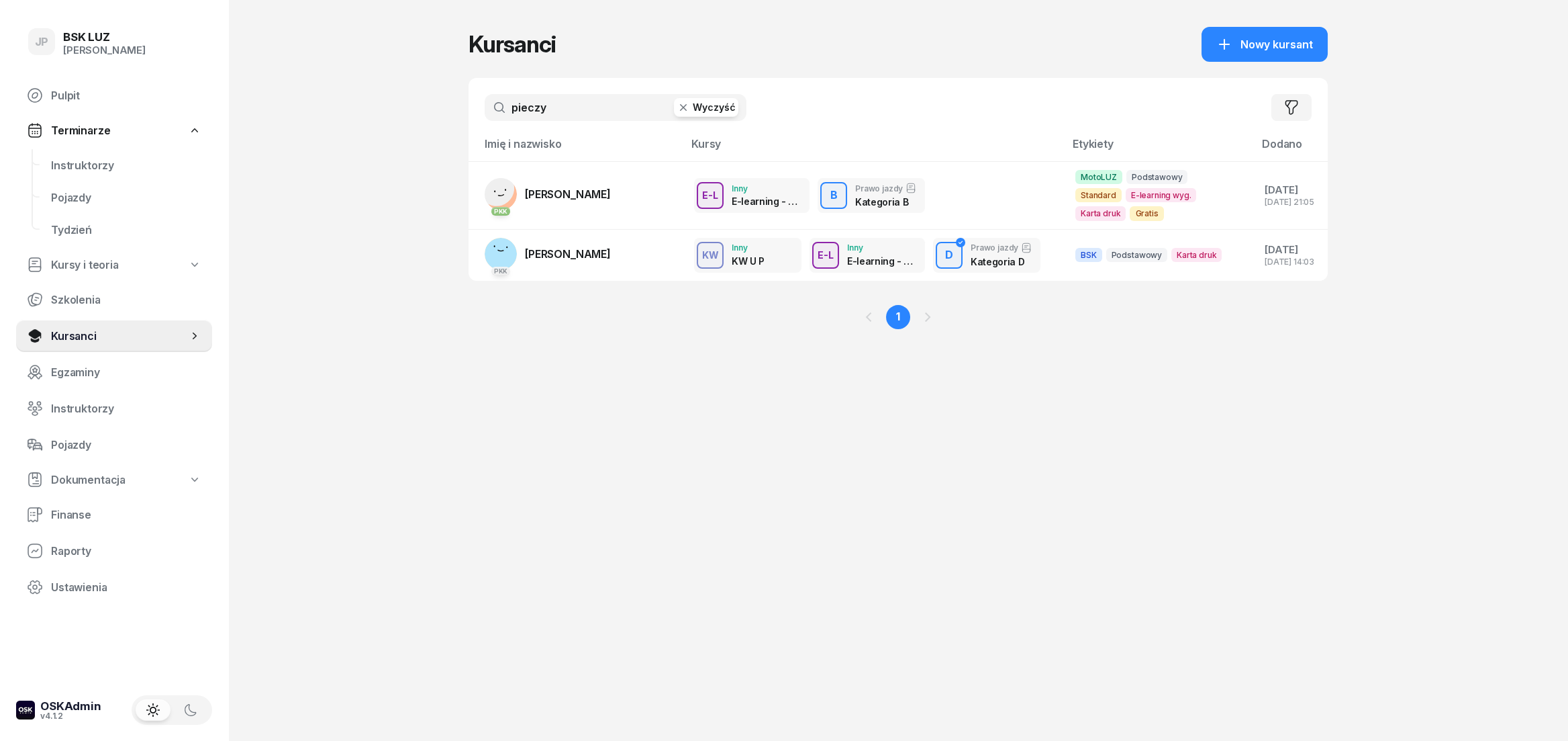
click at [697, 108] on button "Wyczyść" at bounding box center [706, 108] width 65 height 19
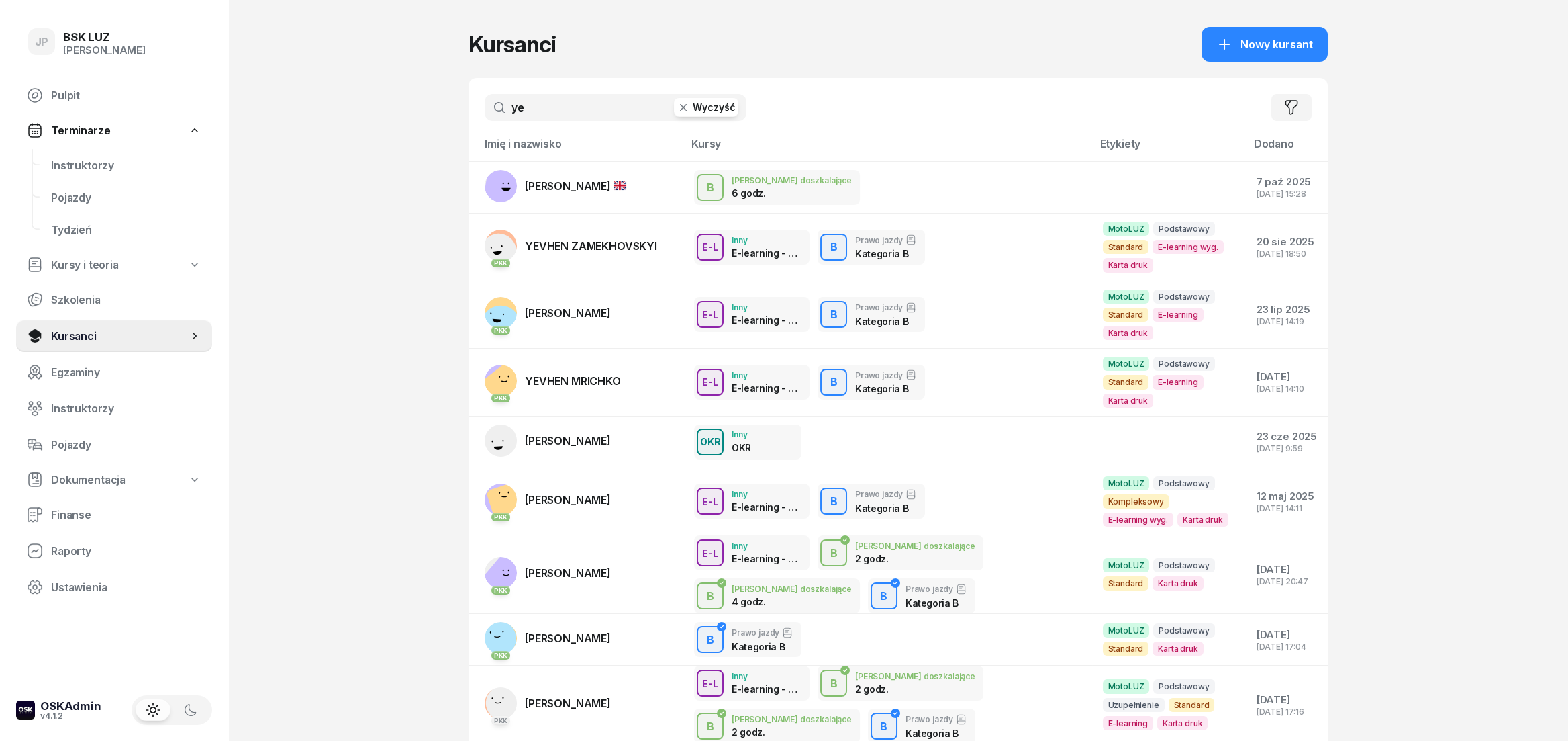
type input "y"
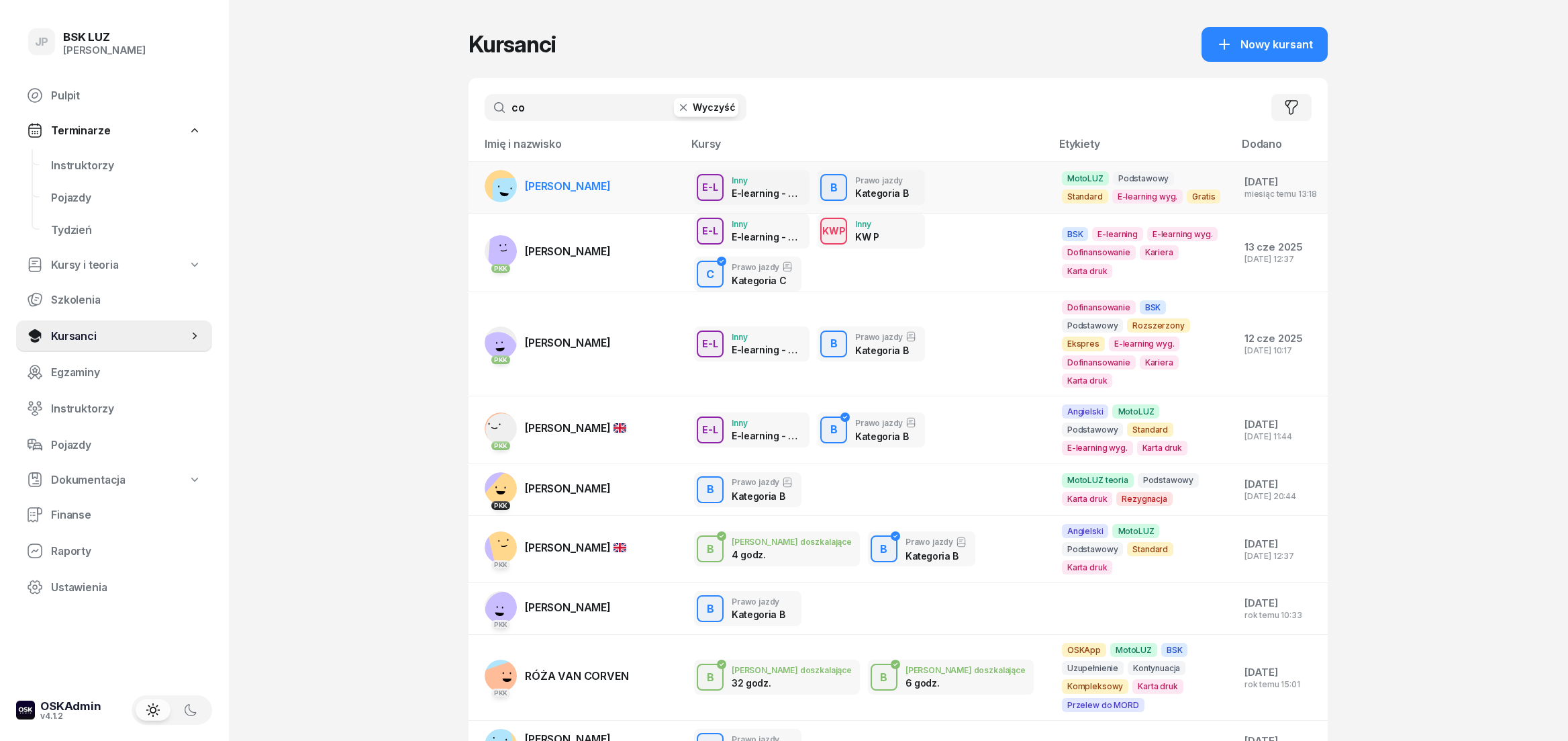
type input "co"
click at [610, 183] on span "[PERSON_NAME]" at bounding box center [568, 186] width 86 height 14
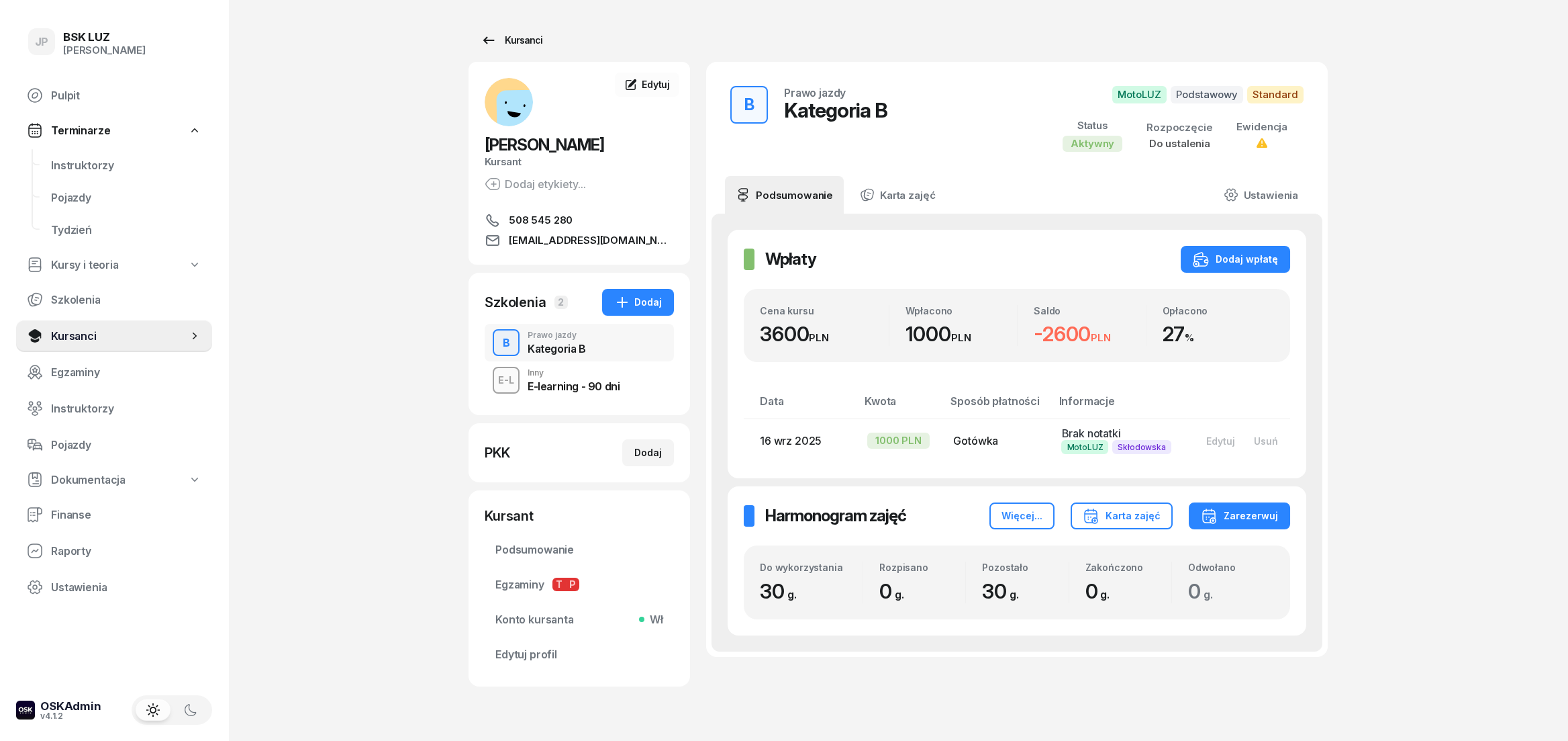
click at [540, 39] on div "Kursanci" at bounding box center [511, 40] width 62 height 16
